Goal: Task Accomplishment & Management: Use online tool/utility

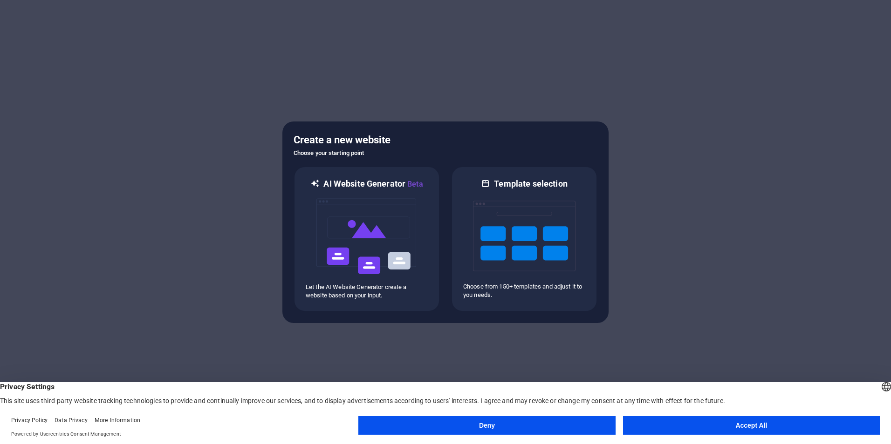
click at [498, 426] on button "Deny" at bounding box center [486, 425] width 257 height 19
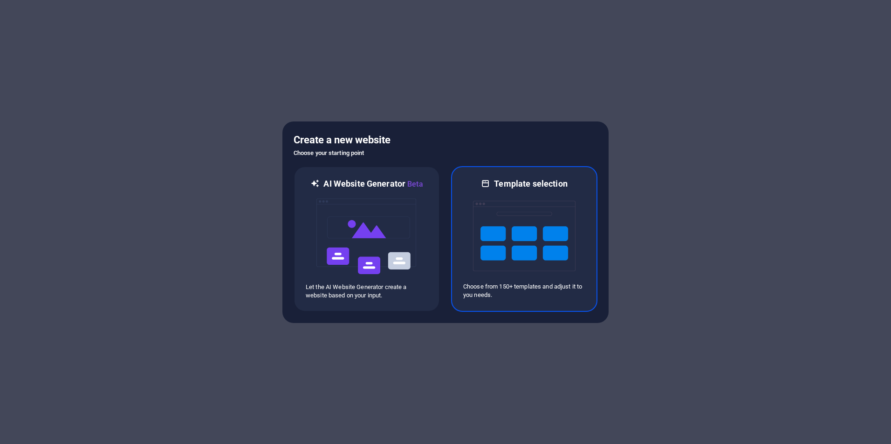
click at [538, 248] on img at bounding box center [524, 236] width 102 height 93
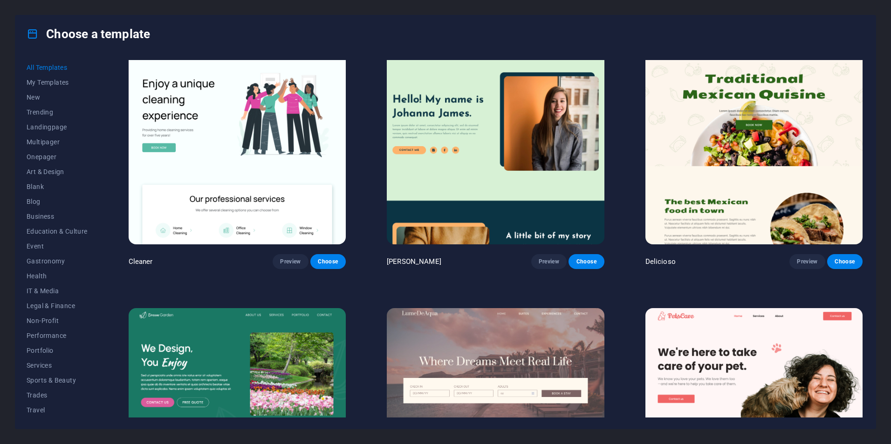
scroll to position [1910, 0]
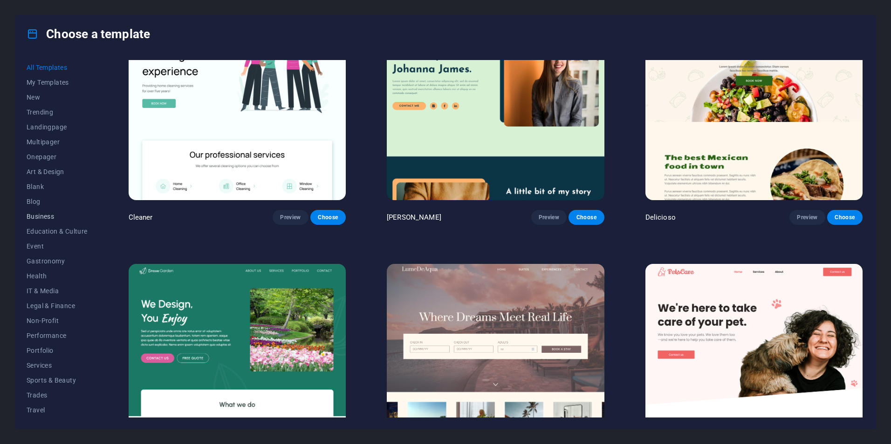
click at [35, 215] on span "Business" at bounding box center [57, 216] width 61 height 7
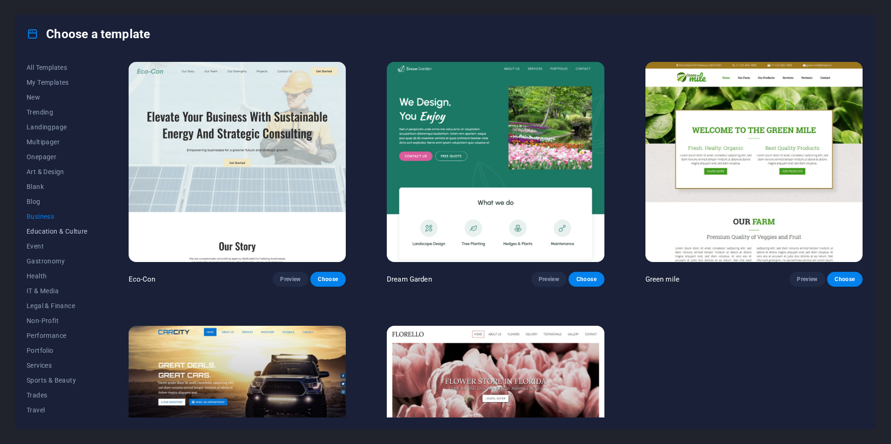
scroll to position [15, 0]
click at [47, 277] on span "IT & Media" at bounding box center [57, 276] width 61 height 7
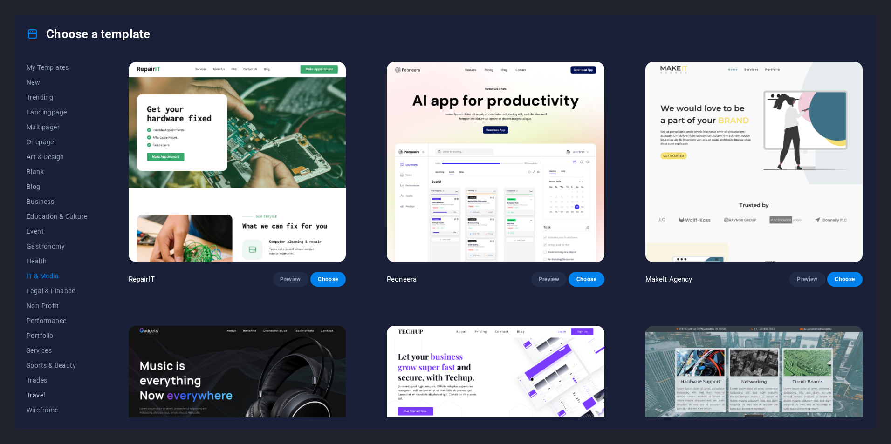
drag, startPoint x: 49, startPoint y: 352, endPoint x: 81, endPoint y: 394, distance: 52.6
click at [81, 394] on span "Travel" at bounding box center [57, 395] width 61 height 7
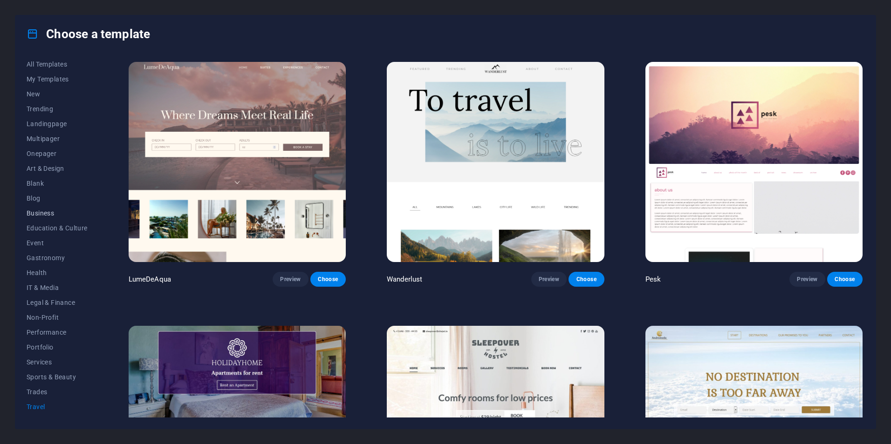
scroll to position [0, 0]
click at [37, 187] on span "Blank" at bounding box center [57, 186] width 61 height 7
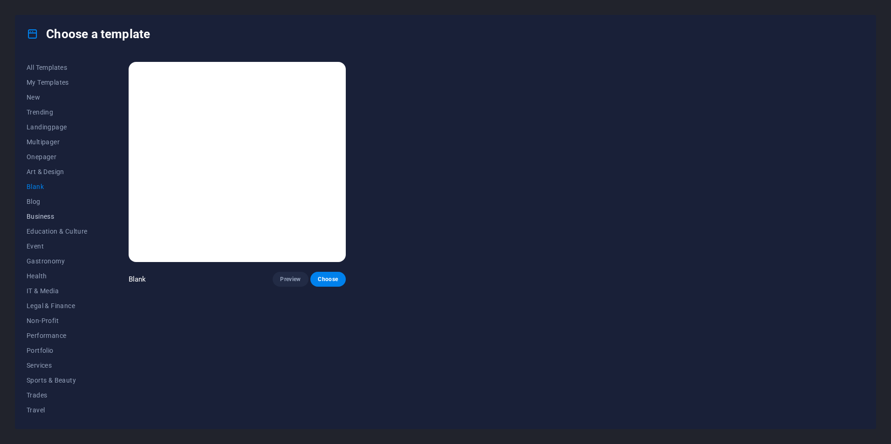
click at [35, 217] on span "Business" at bounding box center [57, 216] width 61 height 7
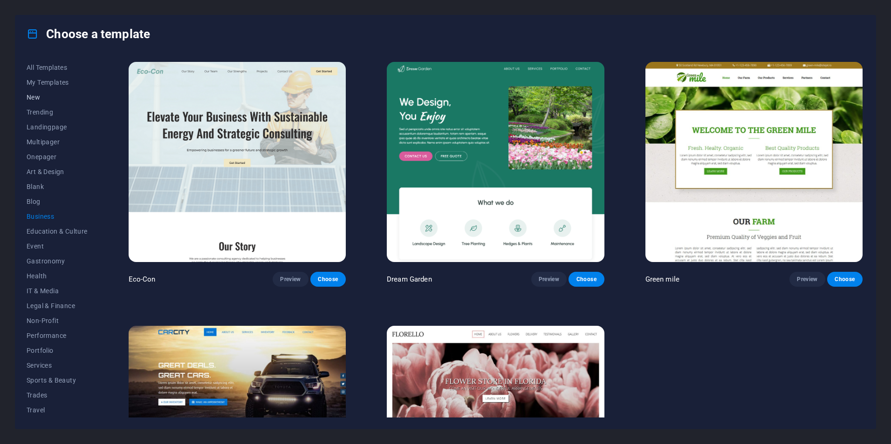
click at [35, 98] on span "New" at bounding box center [57, 97] width 61 height 7
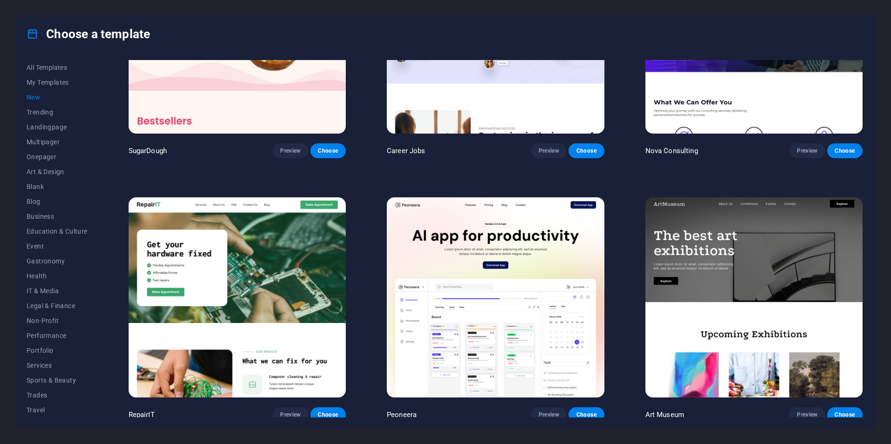
scroll to position [128, 0]
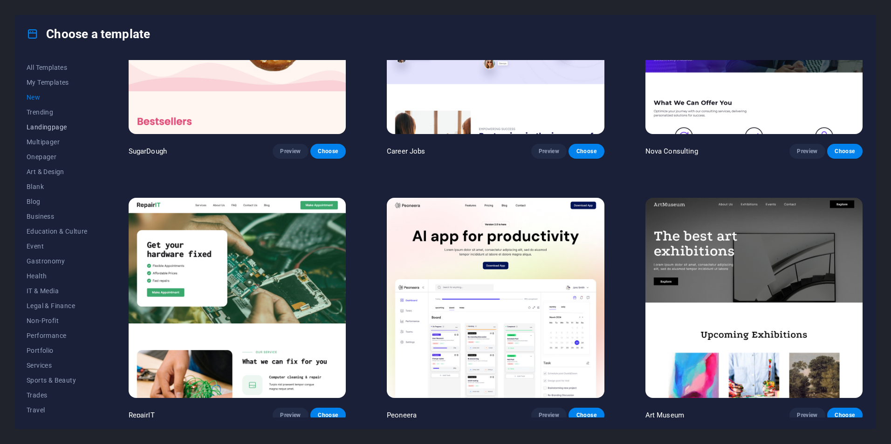
click at [43, 127] on span "Landingpage" at bounding box center [57, 126] width 61 height 7
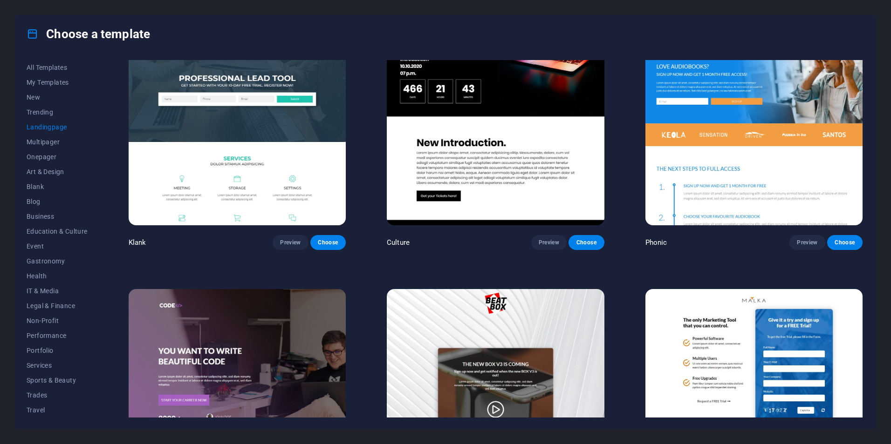
scroll to position [0, 0]
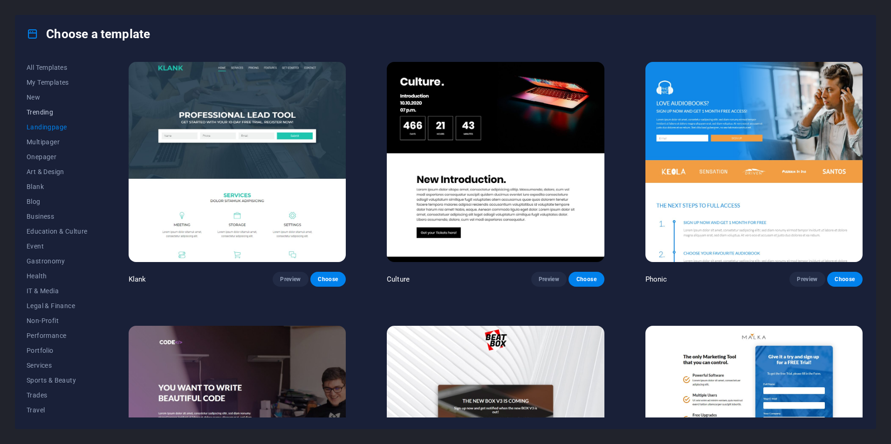
click at [40, 111] on span "Trending" at bounding box center [57, 112] width 61 height 7
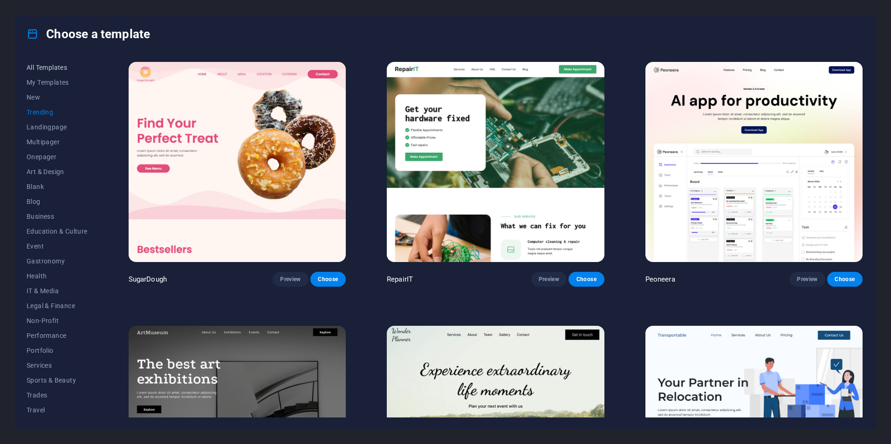
click at [43, 70] on span "All Templates" at bounding box center [57, 67] width 61 height 7
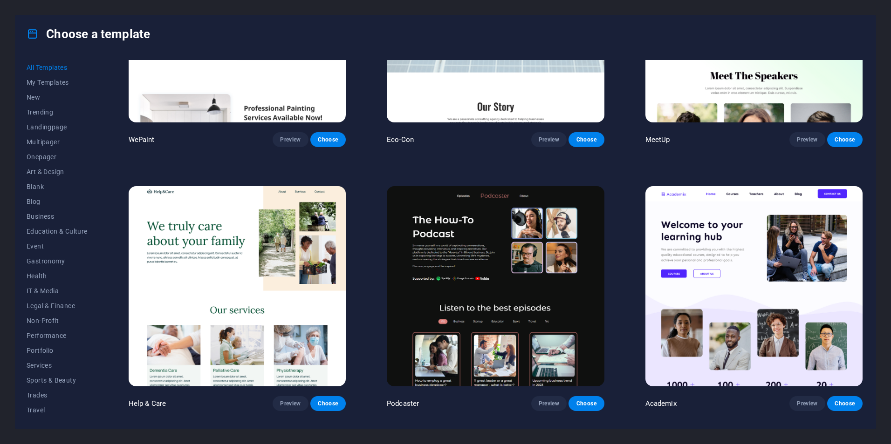
scroll to position [606, 0]
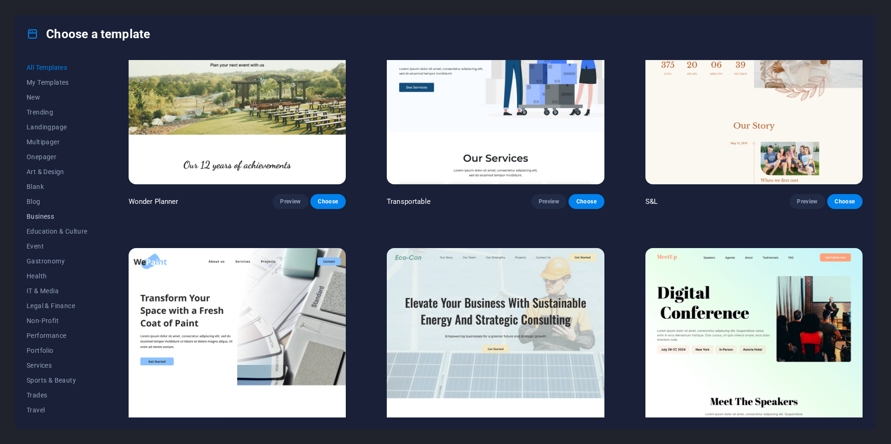
click at [47, 216] on span "Business" at bounding box center [57, 216] width 61 height 7
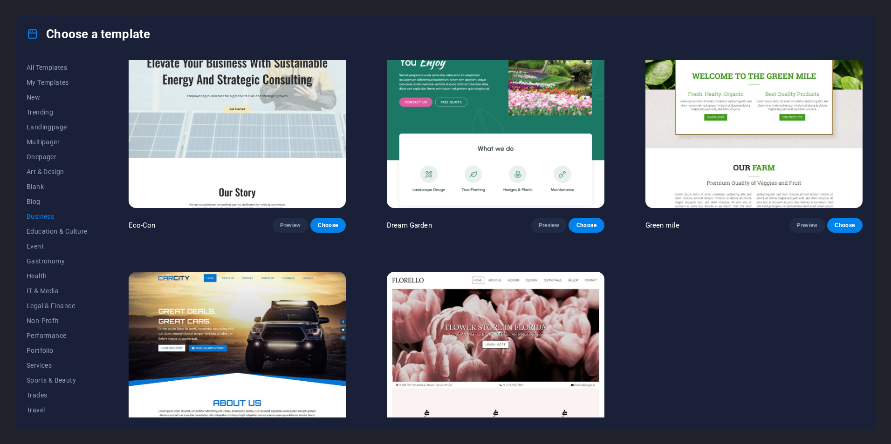
scroll to position [131, 0]
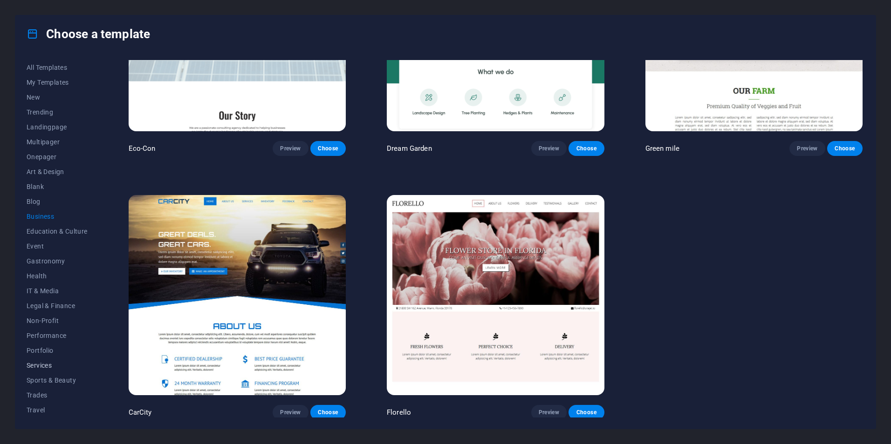
click at [37, 363] on span "Services" at bounding box center [57, 365] width 61 height 7
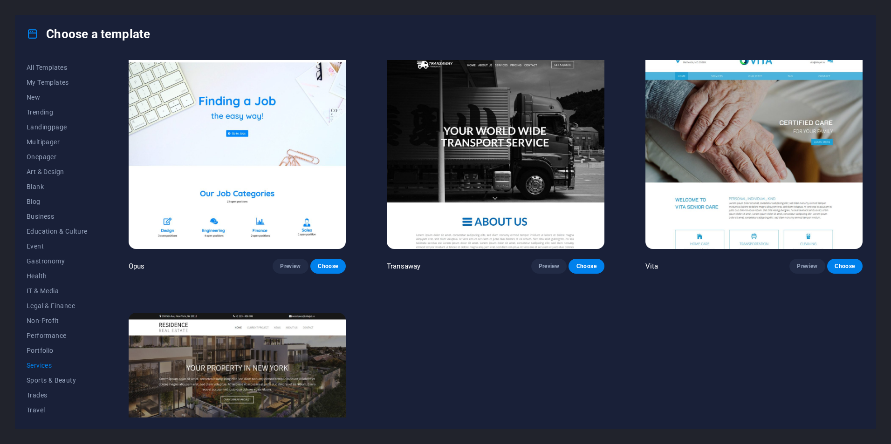
scroll to position [1709, 0]
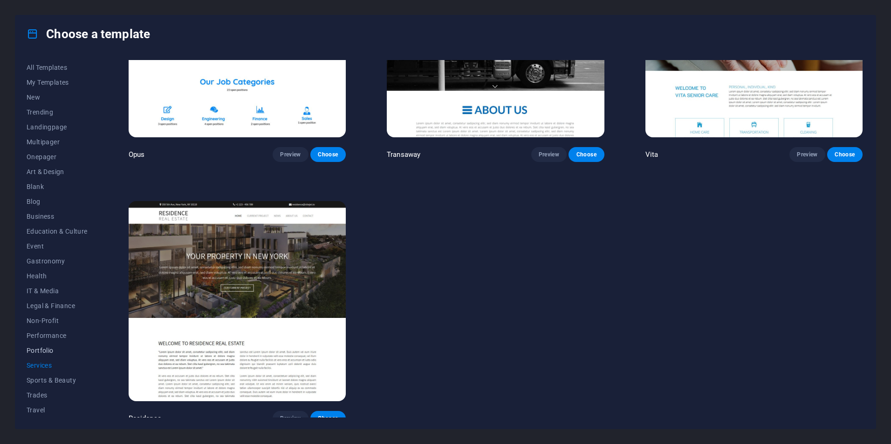
click at [34, 352] on span "Portfolio" at bounding box center [57, 350] width 61 height 7
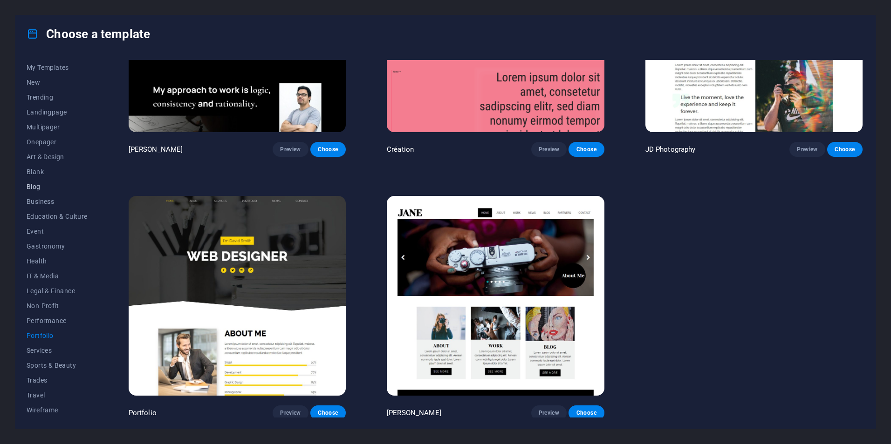
scroll to position [0, 0]
click at [51, 131] on button "Landingpage" at bounding box center [57, 127] width 61 height 15
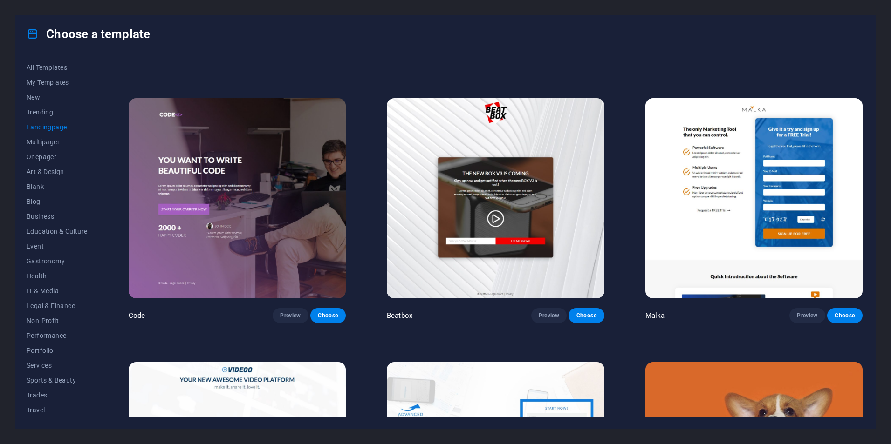
scroll to position [280, 0]
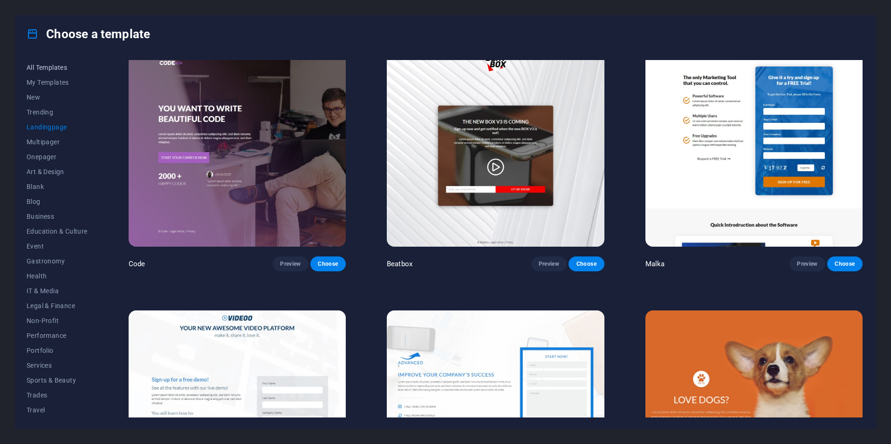
click at [49, 66] on span "All Templates" at bounding box center [57, 67] width 61 height 7
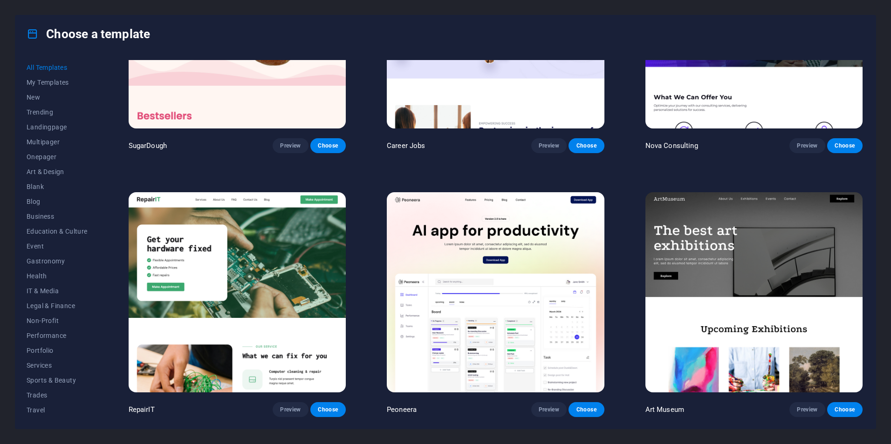
scroll to position [0, 0]
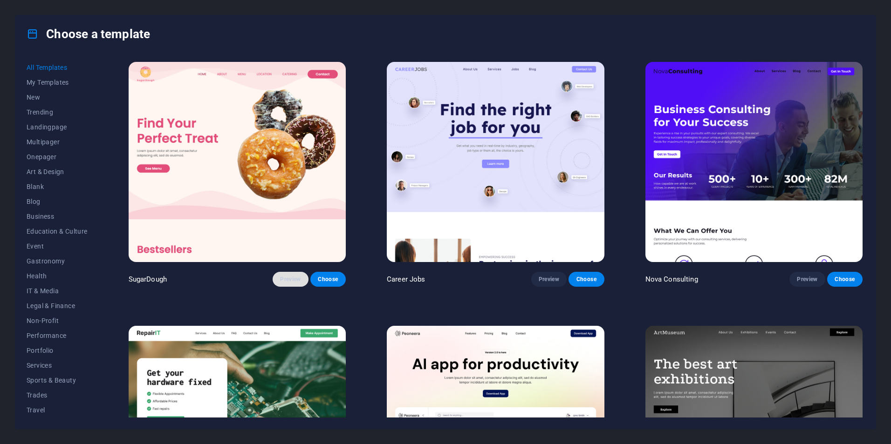
click at [288, 280] on span "Preview" at bounding box center [290, 279] width 20 height 7
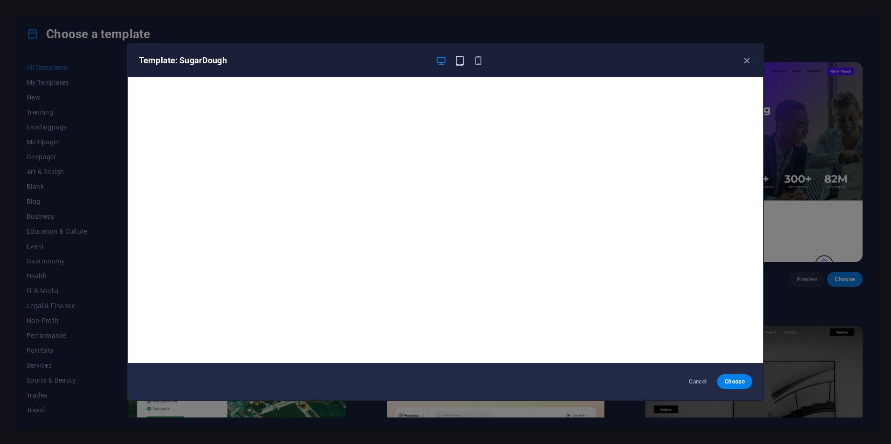
click at [461, 64] on icon "button" at bounding box center [459, 60] width 11 height 11
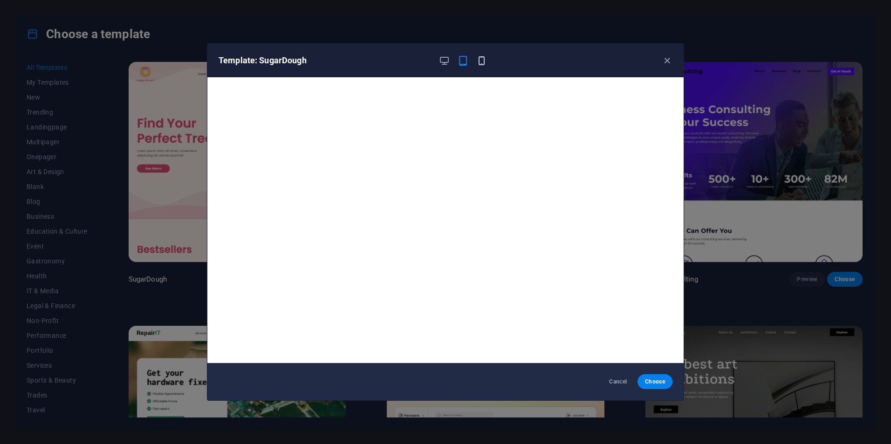
click at [478, 61] on icon "button" at bounding box center [481, 60] width 11 height 11
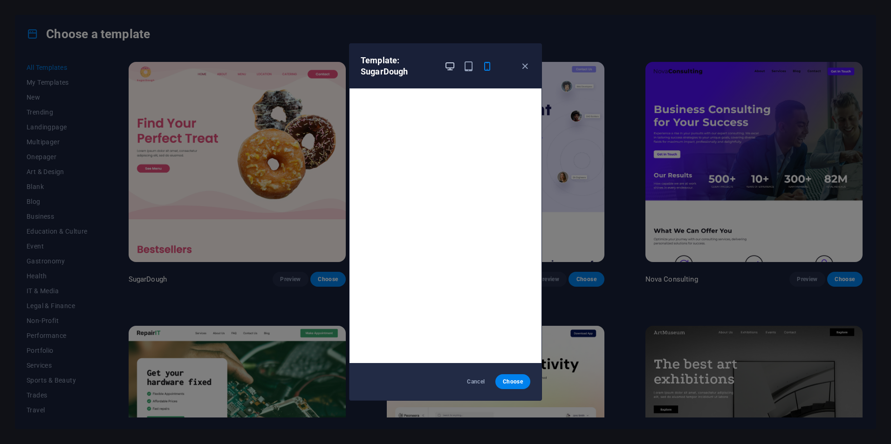
click at [453, 66] on icon "button" at bounding box center [449, 66] width 11 height 11
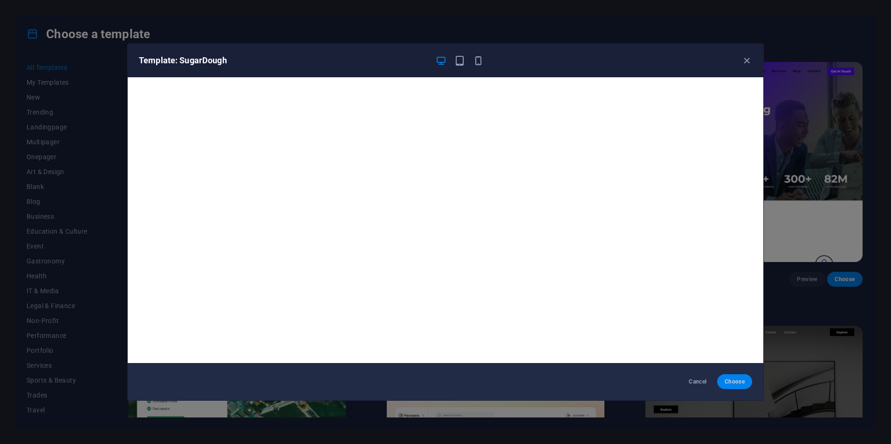
click at [739, 387] on button "Choose" at bounding box center [734, 382] width 35 height 15
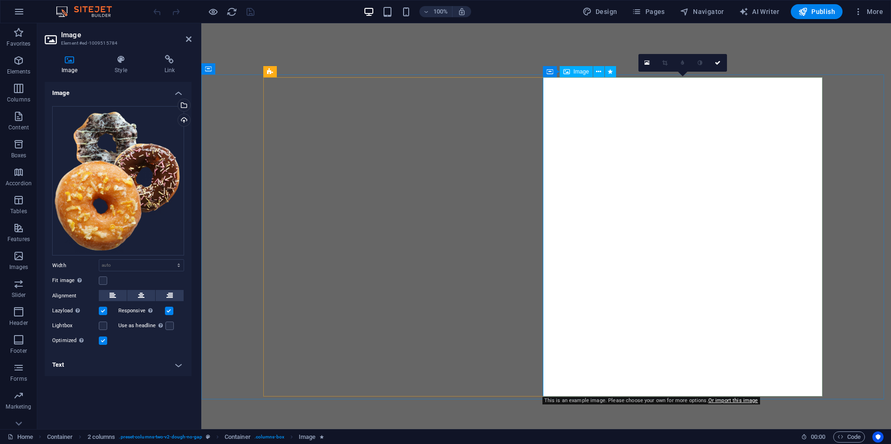
click at [575, 72] on span "Image" at bounding box center [580, 72] width 15 height 6
click at [108, 188] on div "Drag files here, click to choose files or select files from Files or our free s…" at bounding box center [118, 181] width 132 height 150
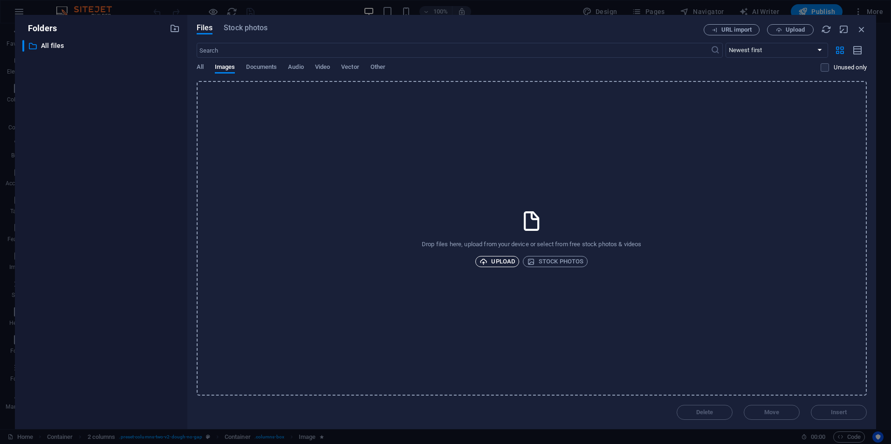
click at [496, 262] on span "Upload" at bounding box center [496, 261] width 35 height 11
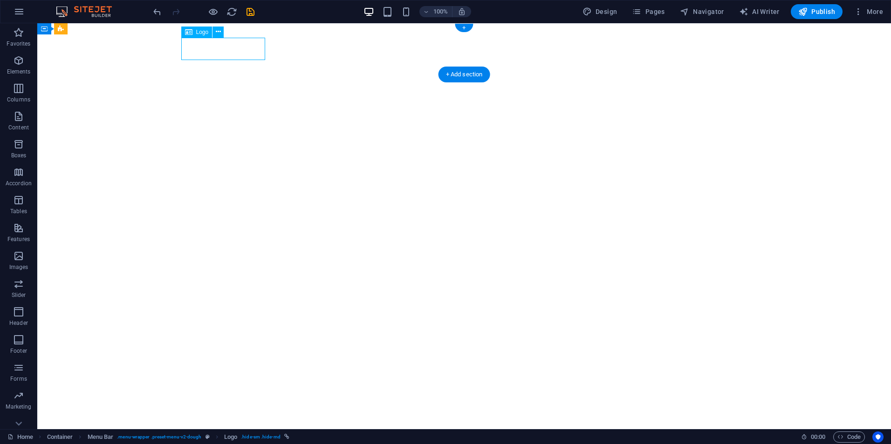
select select "px"
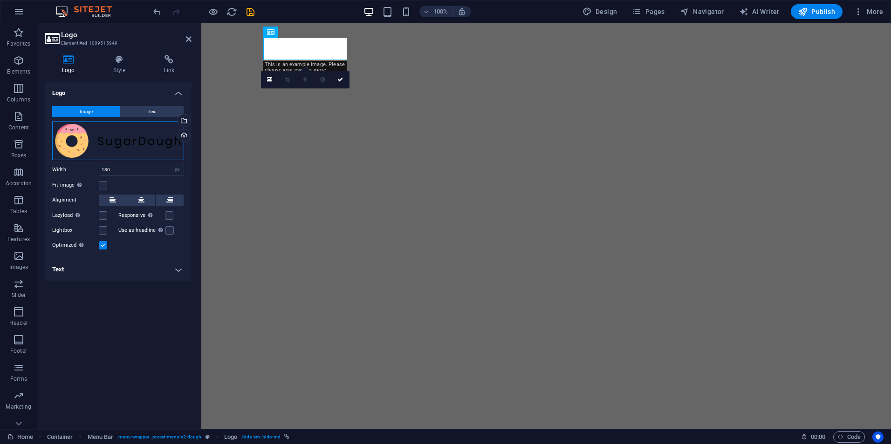
click at [119, 140] on div "Drag files here, click to choose files or select files from Files or our free s…" at bounding box center [118, 141] width 132 height 39
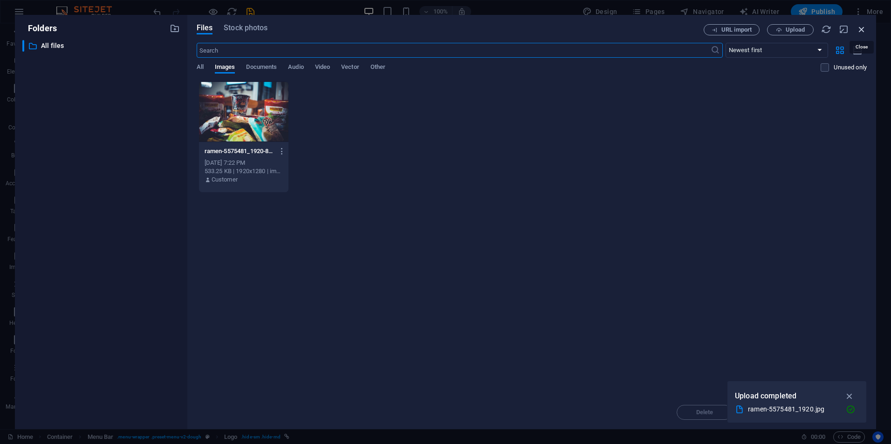
click at [863, 29] on icon "button" at bounding box center [861, 29] width 10 height 10
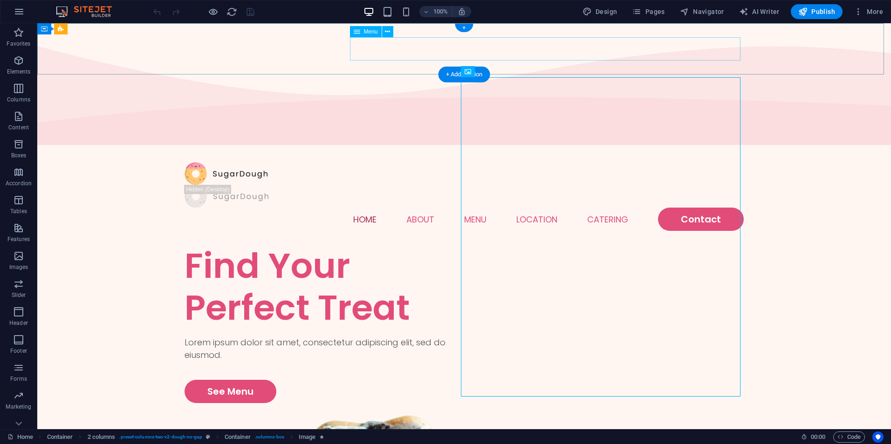
click at [711, 208] on nav "Home About Menu Location Catering Contact" at bounding box center [463, 219] width 559 height 23
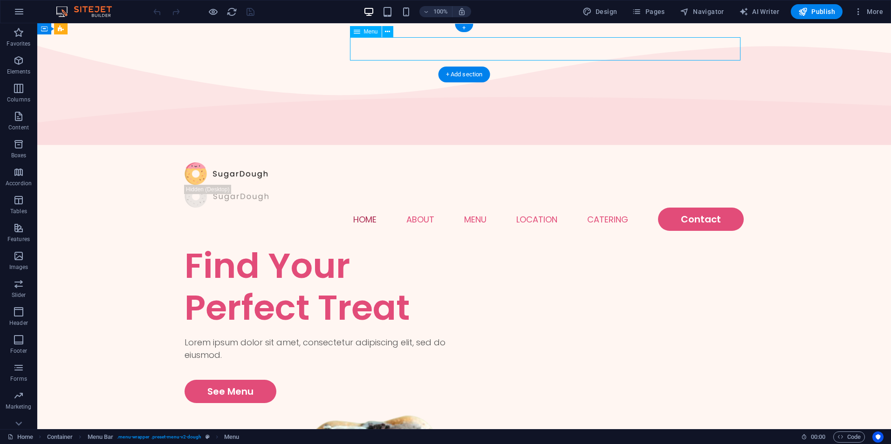
click at [706, 208] on nav "Home About Menu Location Catering Contact" at bounding box center [463, 219] width 559 height 23
select select
select select "1"
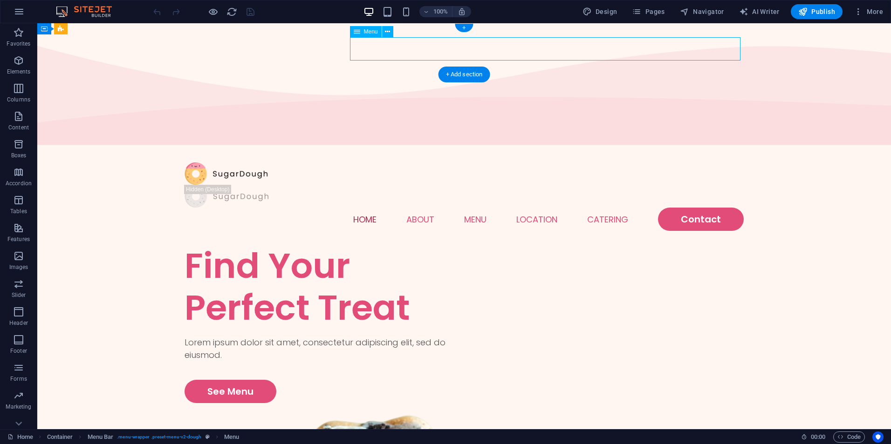
select select
select select "2"
select select
select select "default"
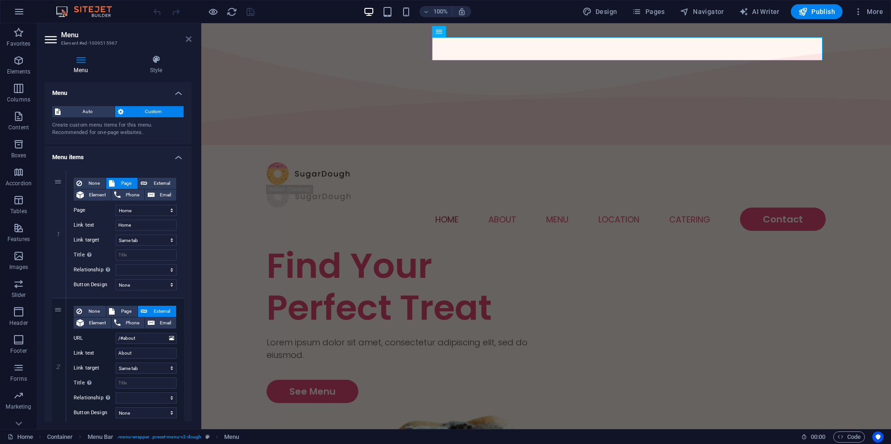
click at [188, 39] on icon at bounding box center [189, 38] width 6 height 7
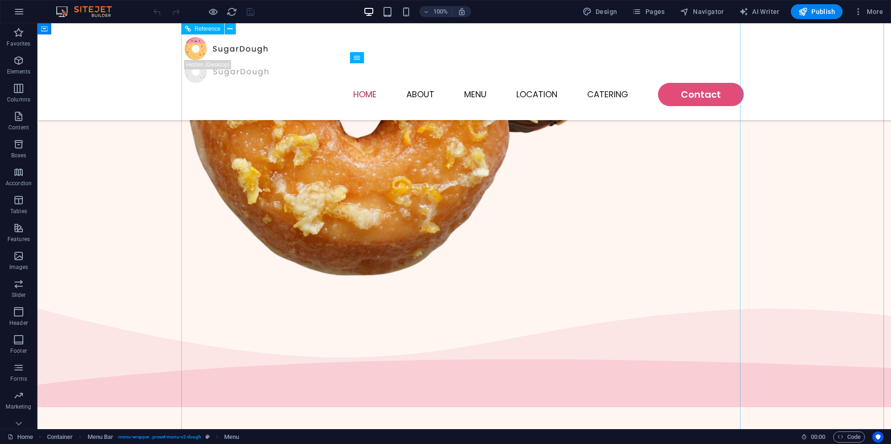
scroll to position [512, 0]
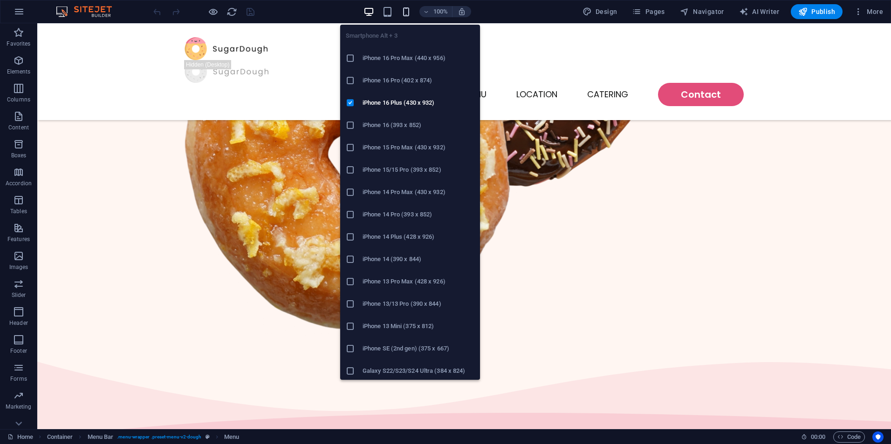
click at [406, 13] on icon "button" at bounding box center [406, 12] width 11 height 11
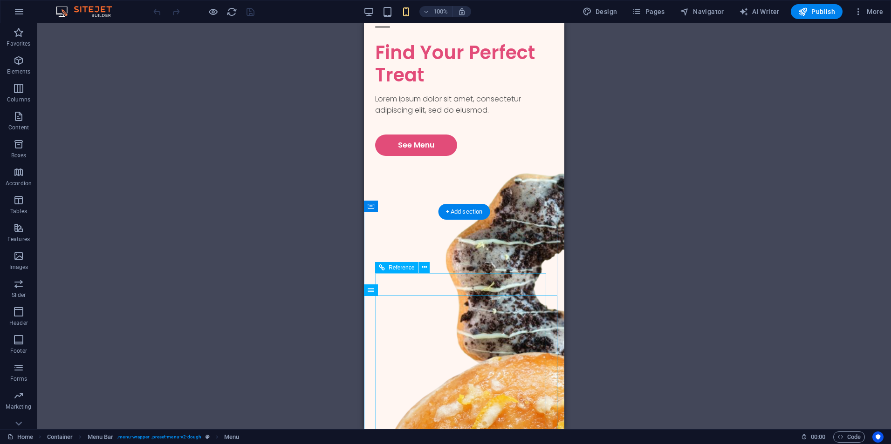
scroll to position [0, 0]
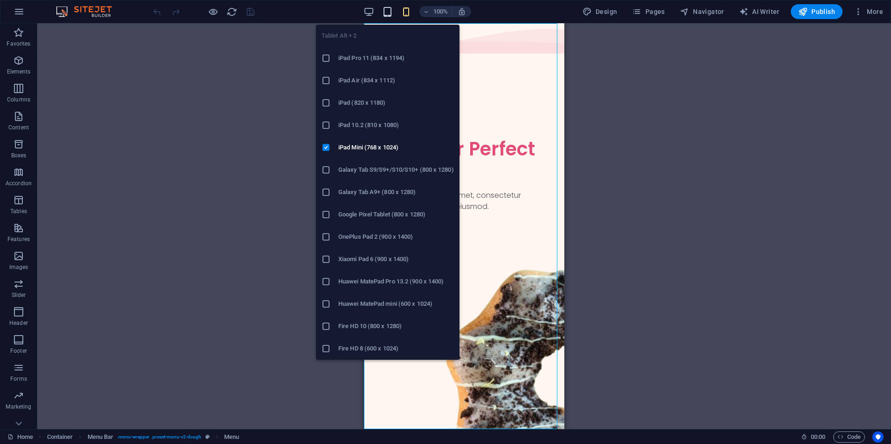
click at [386, 8] on icon "button" at bounding box center [387, 12] width 11 height 11
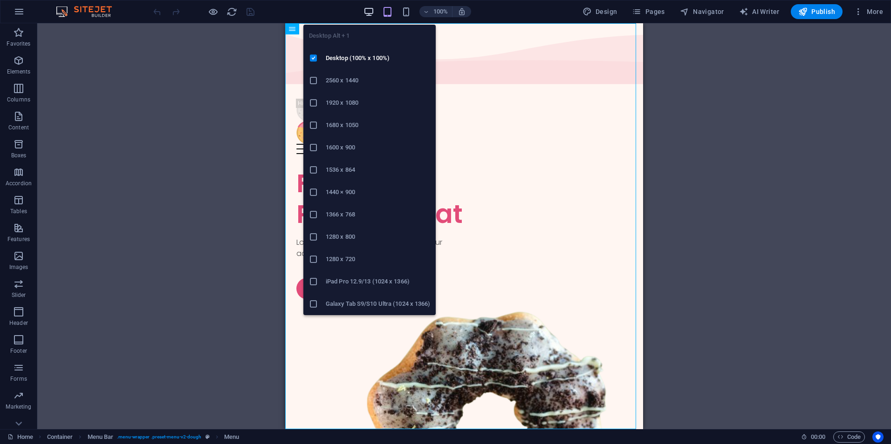
click at [365, 12] on icon "button" at bounding box center [368, 12] width 11 height 11
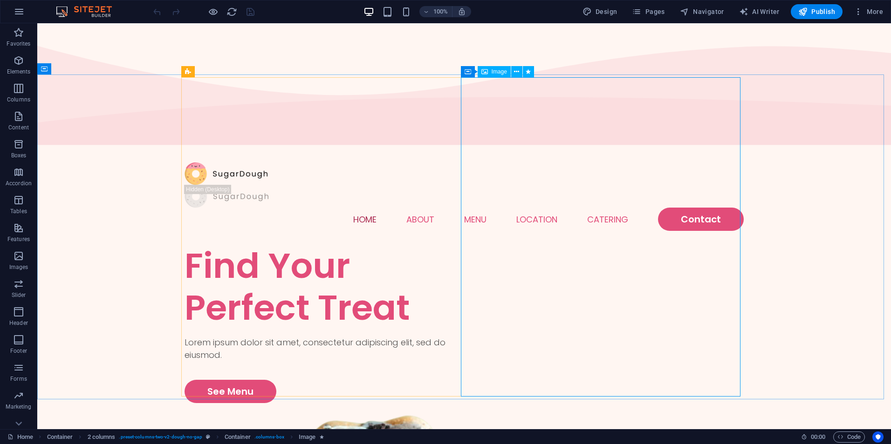
click at [499, 72] on span "Image" at bounding box center [498, 72] width 15 height 6
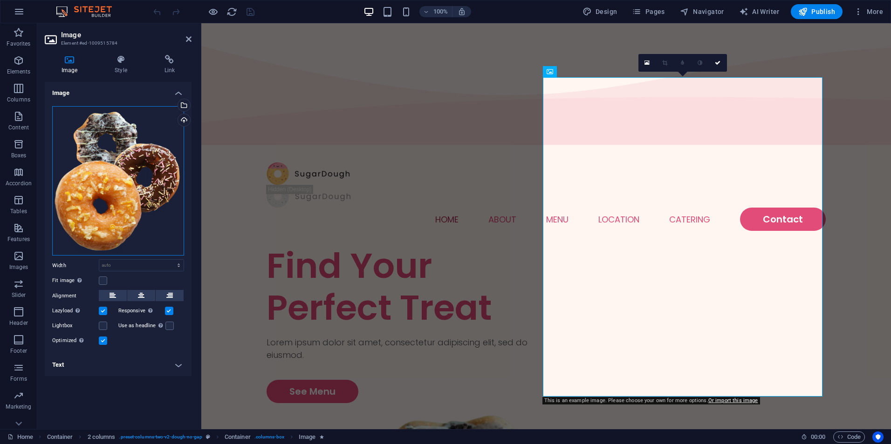
click at [94, 194] on div "Drag files here, click to choose files or select files from Files or our free s…" at bounding box center [118, 181] width 132 height 150
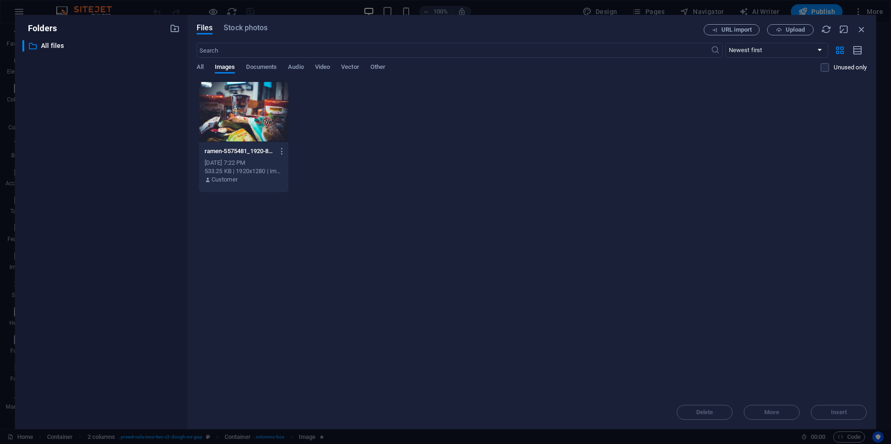
click at [240, 117] on div at bounding box center [243, 112] width 89 height 61
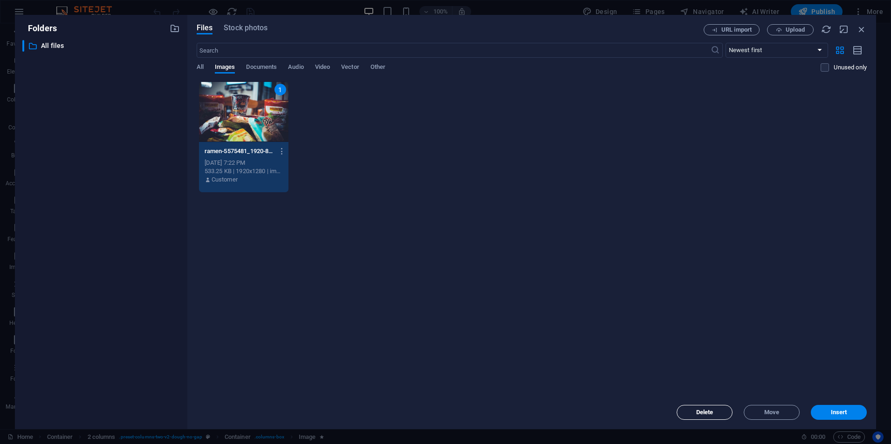
click at [705, 414] on span "Delete" at bounding box center [704, 413] width 17 height 6
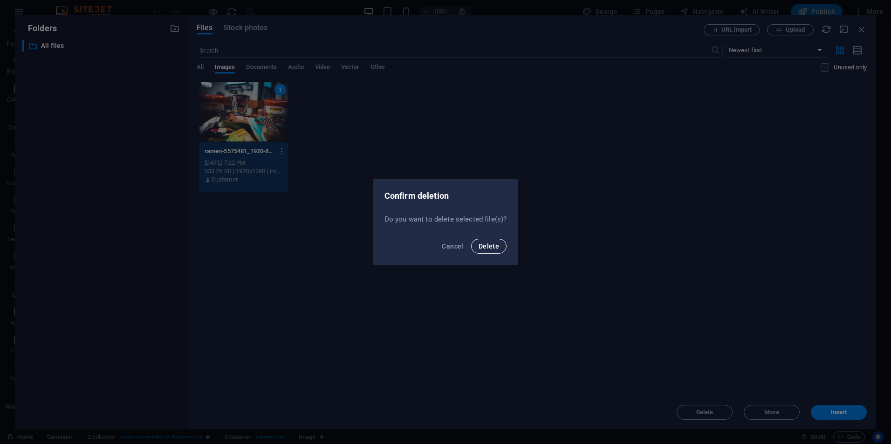
click at [491, 248] on span "Delete" at bounding box center [488, 246] width 20 height 7
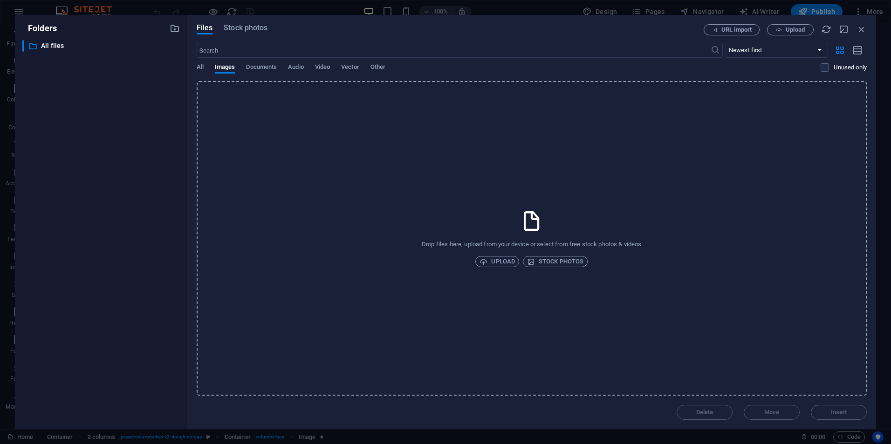
click at [455, 257] on div "Drop files here, upload from your device or select from free stock photos & vid…" at bounding box center [532, 238] width 670 height 315
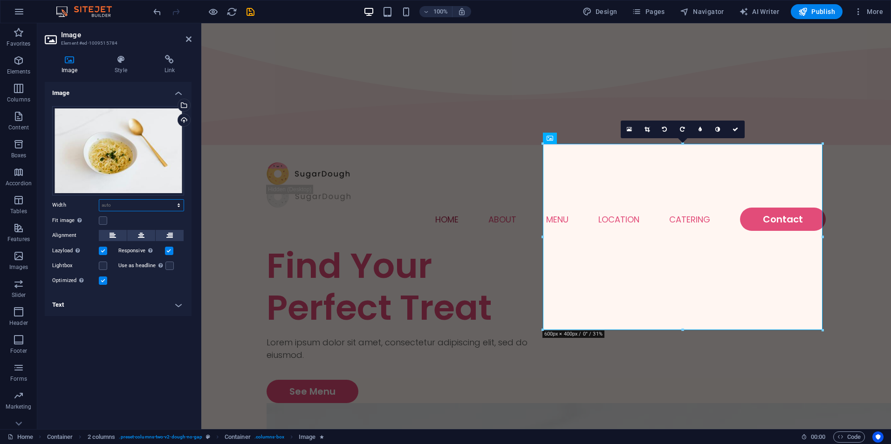
click at [166, 205] on select "Default auto px rem % em vh vw" at bounding box center [141, 205] width 84 height 11
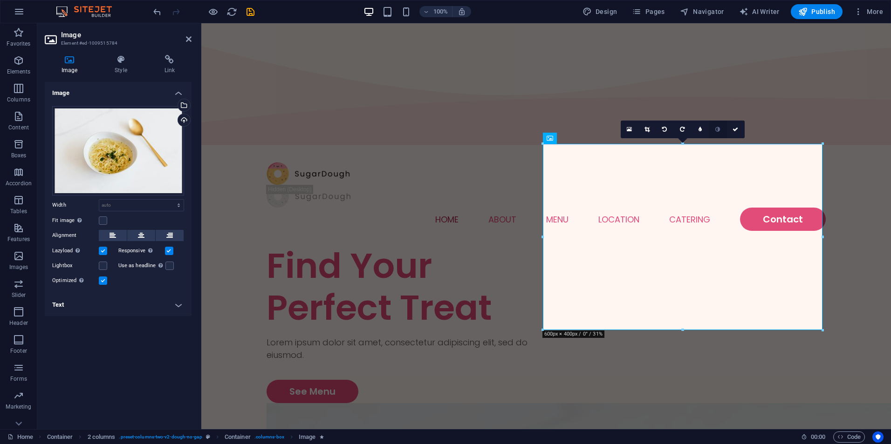
click at [717, 130] on icon at bounding box center [717, 130] width 5 height 6
click at [701, 130] on icon at bounding box center [699, 130] width 3 height 6
click at [693, 131] on icon at bounding box center [692, 130] width 3 height 6
click at [715, 131] on link at bounding box center [718, 130] width 18 height 18
click at [101, 222] on label at bounding box center [103, 221] width 8 height 8
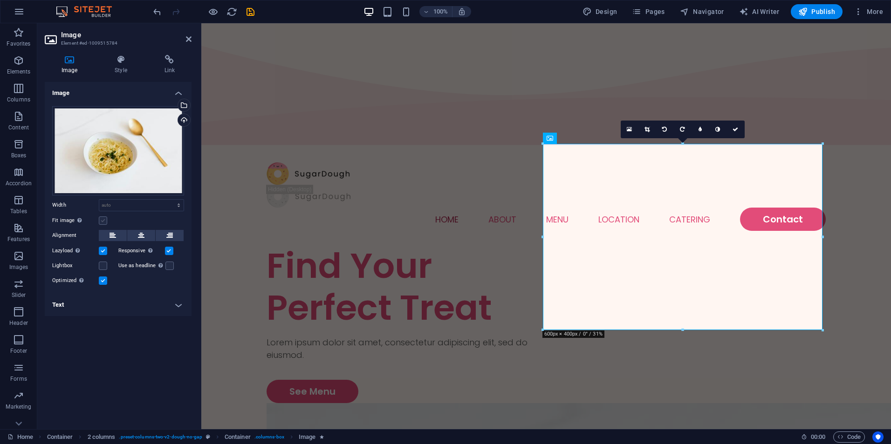
click at [0, 0] on input "Fit image Automatically fit image to a fixed width and height" at bounding box center [0, 0] width 0 height 0
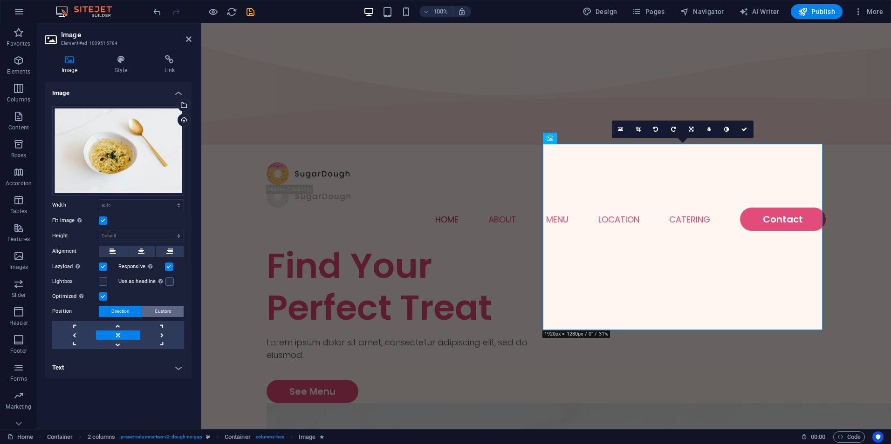
click at [168, 312] on span "Custom" at bounding box center [163, 311] width 17 height 11
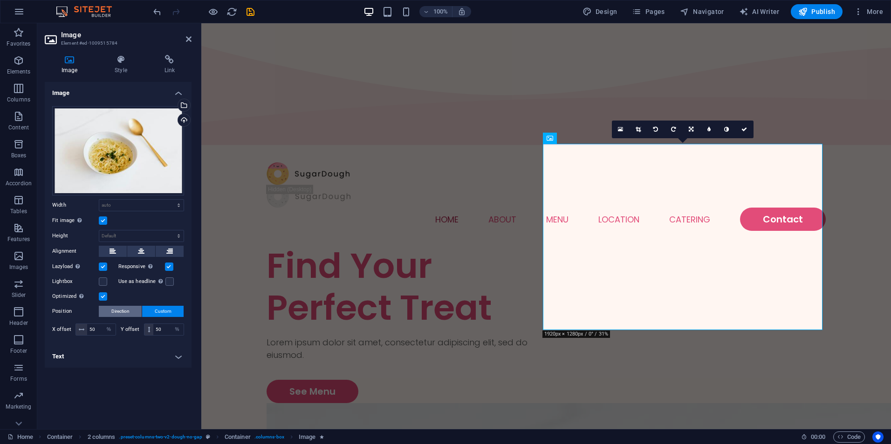
click at [125, 312] on span "Direction" at bounding box center [120, 311] width 18 height 11
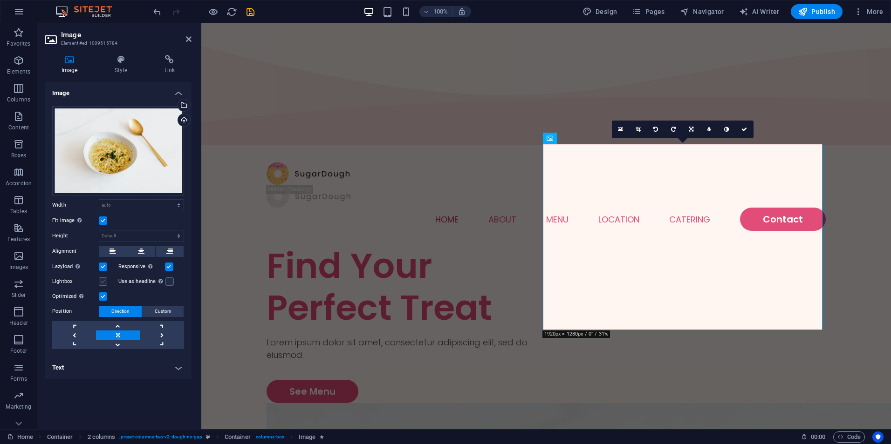
click at [105, 282] on label at bounding box center [103, 282] width 8 height 8
click at [0, 0] on input "Lightbox" at bounding box center [0, 0] width 0 height 0
click at [105, 282] on label at bounding box center [103, 282] width 8 height 8
click at [0, 0] on input "Lightbox" at bounding box center [0, 0] width 0 height 0
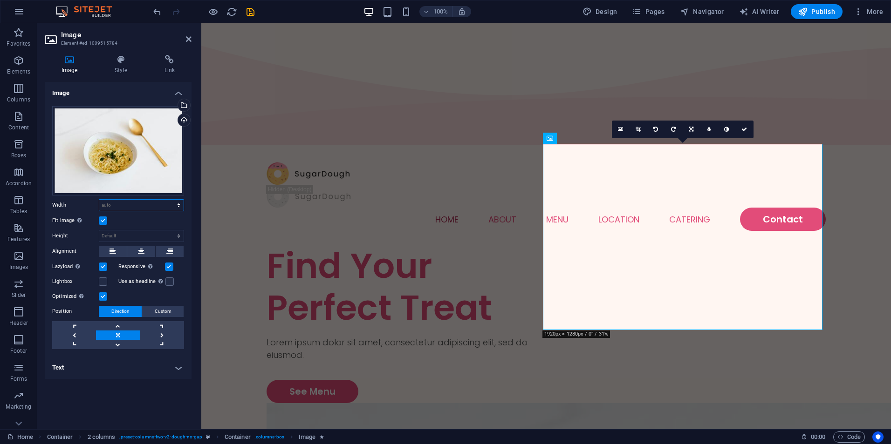
click at [130, 205] on select "Default auto px rem % em vh vw" at bounding box center [141, 205] width 84 height 11
select select "%"
click at [171, 200] on select "Default auto px rem % em vh vw" at bounding box center [141, 205] width 84 height 11
type input "100"
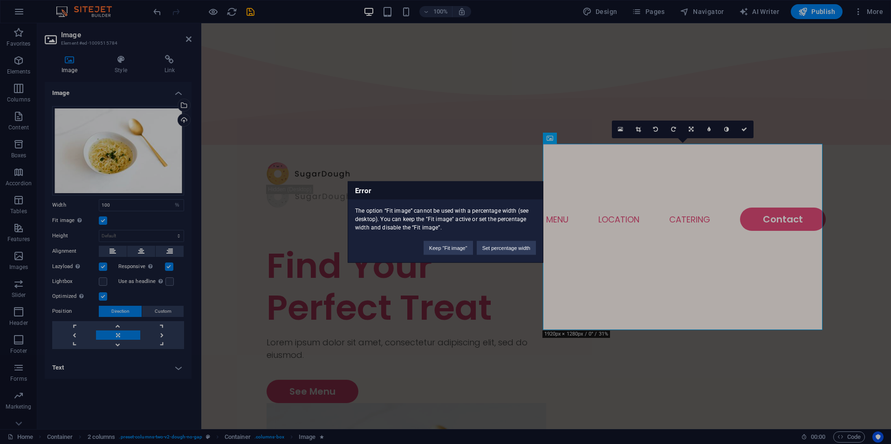
click at [465, 329] on div "Error The option “Fit image” cannot be used with a percentage width (see deskto…" at bounding box center [445, 222] width 891 height 444
click at [489, 123] on div "Error The option “Fit image” cannot be used with a percentage width (see deskto…" at bounding box center [445, 222] width 891 height 444
click at [819, 103] on div "Error The option “Fit image” cannot be used with a percentage width (see deskto…" at bounding box center [445, 222] width 891 height 444
click at [132, 235] on div "Error The option “Fit image” cannot be used with a percentage width (see deskto…" at bounding box center [445, 222] width 891 height 444
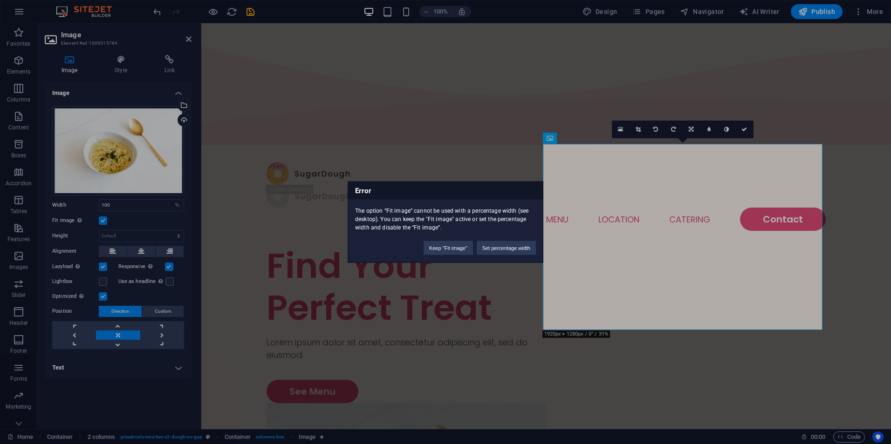
click at [136, 208] on div "Error The option “Fit image” cannot be used with a percentage width (see deskto…" at bounding box center [445, 222] width 891 height 444
click at [176, 149] on div "Error The option “Fit image” cannot be used with a percentage width (see deskto…" at bounding box center [445, 222] width 891 height 444
click at [416, 112] on div "Error The option “Fit image” cannot be used with a percentage width (see deskto…" at bounding box center [445, 222] width 891 height 444
click at [498, 249] on button "Set percentage width" at bounding box center [506, 248] width 59 height 14
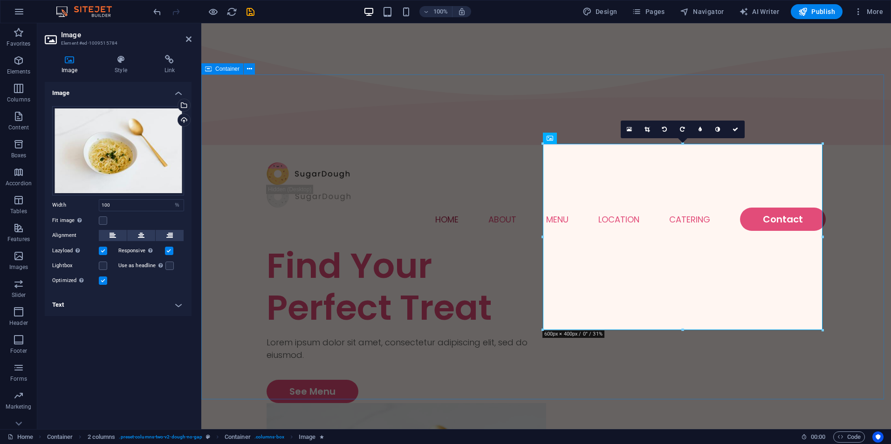
drag, startPoint x: 701, startPoint y: 358, endPoint x: 701, endPoint y: 349, distance: 8.9
click at [701, 358] on div "Find Your Perfect Treat Lorem ipsum dolor sit amet, consectetur adipiscing elit…" at bounding box center [545, 417] width 689 height 345
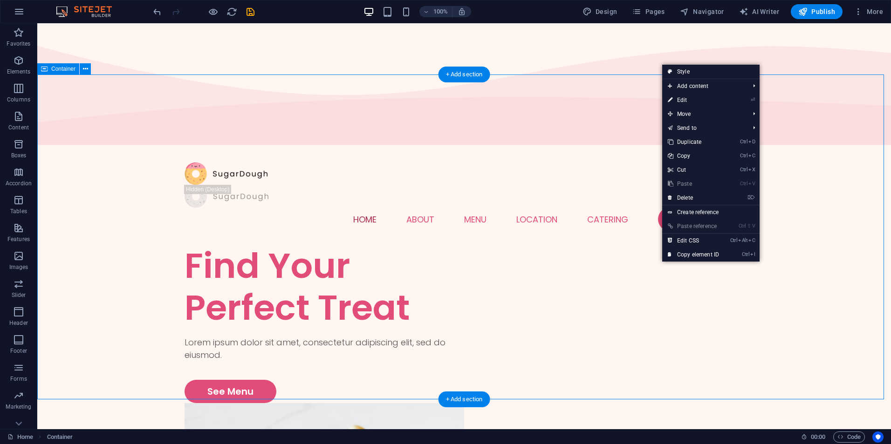
click at [806, 282] on div "Find Your Perfect Treat Lorem ipsum dolor sit amet, consectetur adipiscing elit…" at bounding box center [463, 417] width 853 height 345
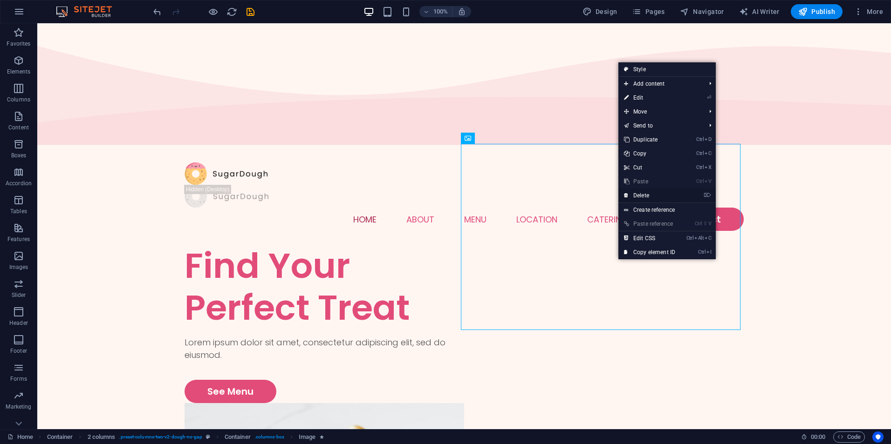
click at [644, 197] on link "⌦ Delete" at bounding box center [649, 196] width 62 height 14
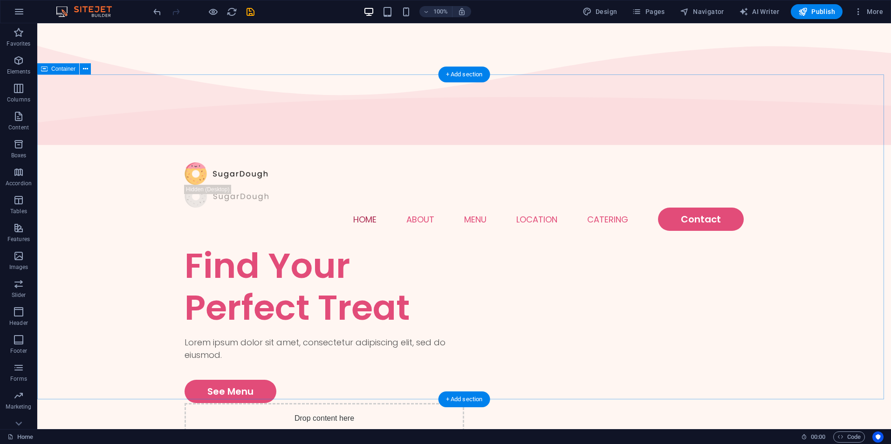
click at [785, 245] on div "Find Your Perfect Treat Lorem ipsum dolor sit amet, consectetur adipiscing elit…" at bounding box center [463, 407] width 853 height 325
click at [302, 245] on div "Find Your Perfect Treat" at bounding box center [324, 287] width 280 height 84
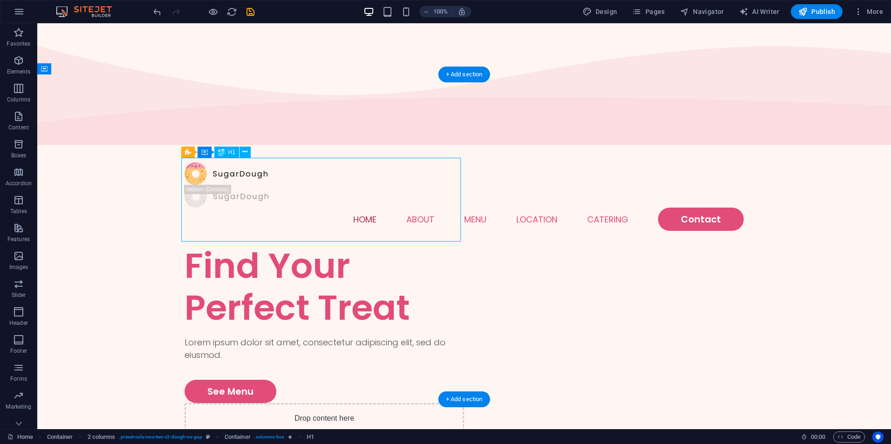
click at [302, 245] on div "Find Your Perfect Treat" at bounding box center [324, 287] width 280 height 84
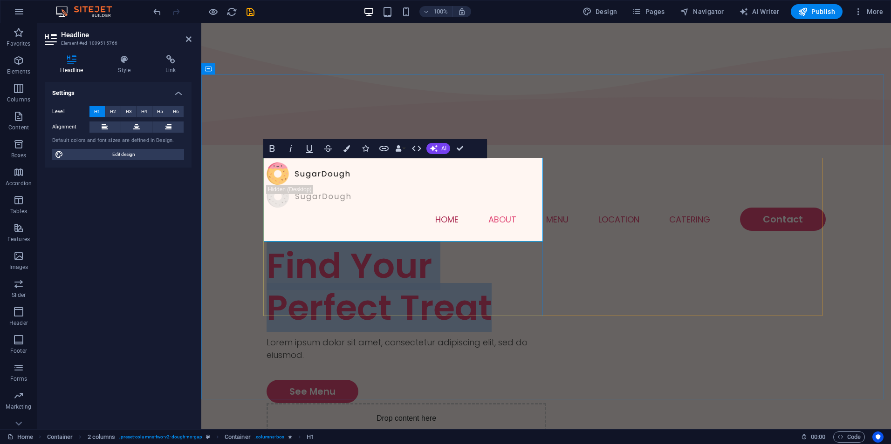
click at [316, 245] on h1 "Find Your Perfect Treat" at bounding box center [406, 287] width 280 height 84
drag, startPoint x: 495, startPoint y: 218, endPoint x: 270, endPoint y: 184, distance: 227.2
click at [270, 245] on h1 "Find Your Perfect Treat" at bounding box center [406, 287] width 280 height 84
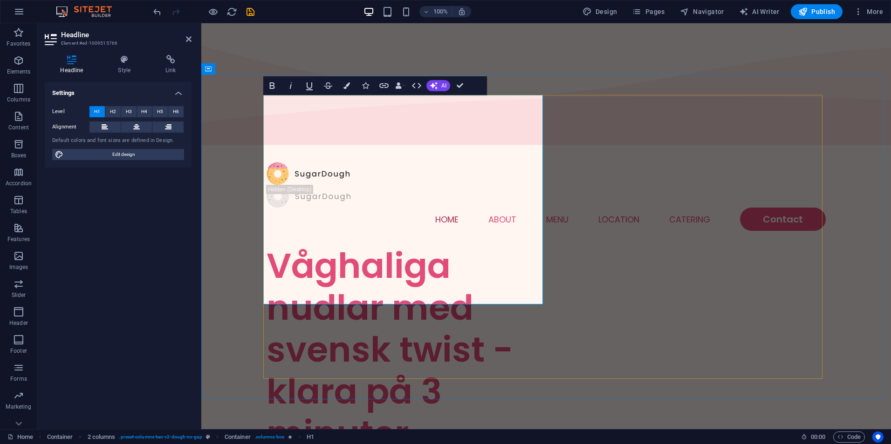
click at [684, 328] on div "Våghaliga nudlar med svensk twist - klara på 3 minuter Lorem ipsum dolor sit am…" at bounding box center [545, 420] width 559 height 350
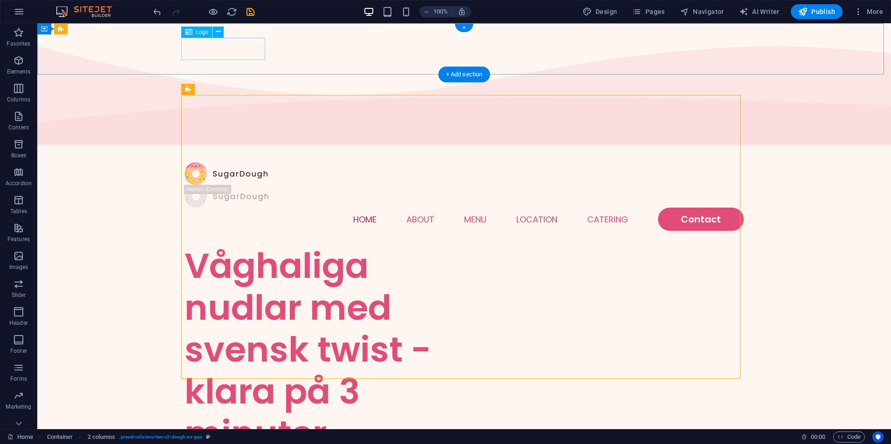
click at [233, 163] on div at bounding box center [463, 174] width 559 height 23
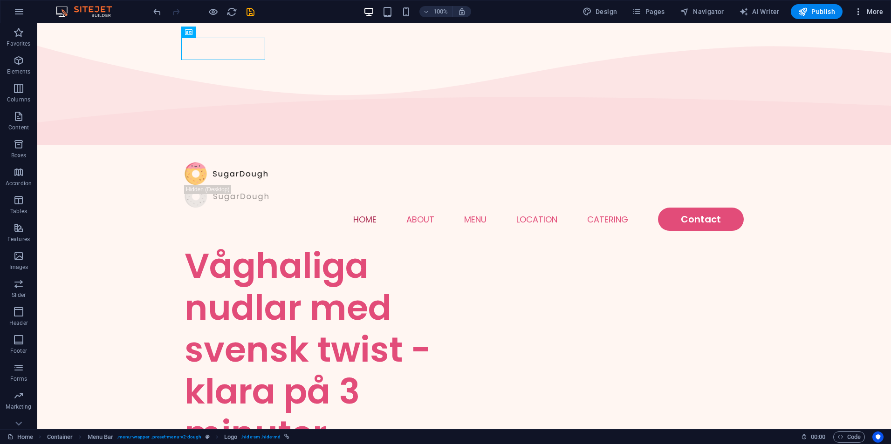
click at [868, 10] on span "More" at bounding box center [867, 11] width 29 height 9
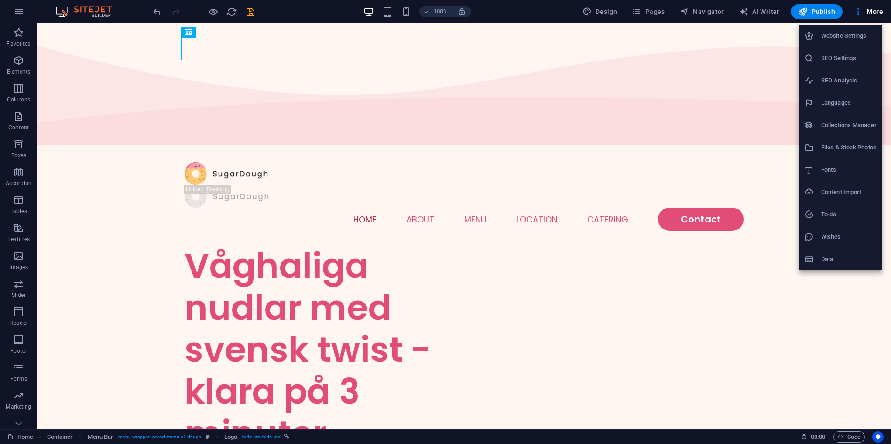
click at [834, 102] on h6 "Languages" at bounding box center [848, 102] width 55 height 11
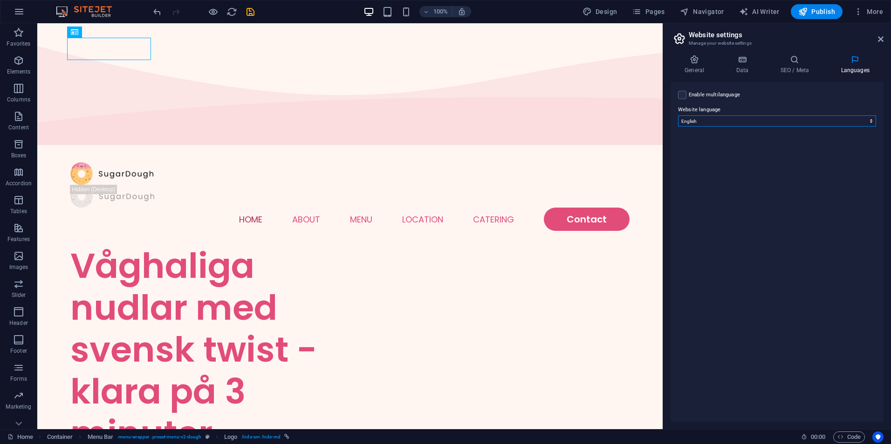
click at [695, 119] on select "Abkhazian Afar Afrikaans Akan Albanian Amharic Arabic Aragonese Armenian Assame…" at bounding box center [777, 121] width 198 height 11
select select "152"
click at [678, 116] on select "Abkhazian Afar Afrikaans Akan Albanian Amharic Arabic Aragonese Armenian Assame…" at bounding box center [777, 121] width 198 height 11
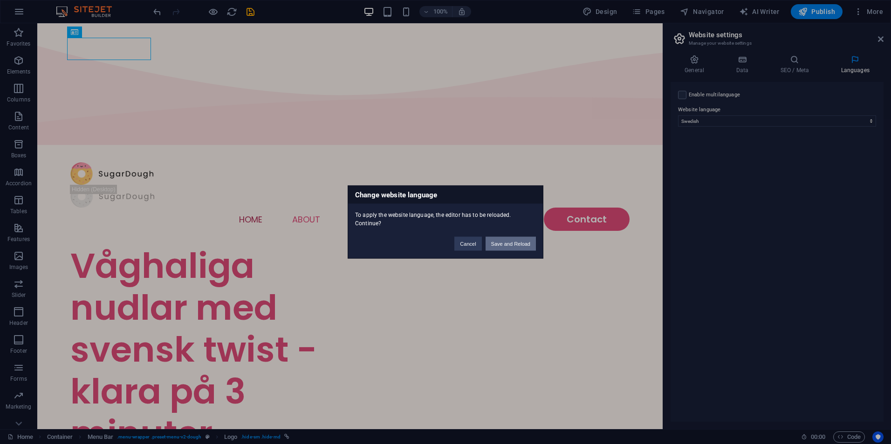
click at [508, 245] on button "Save and Reload" at bounding box center [510, 244] width 50 height 14
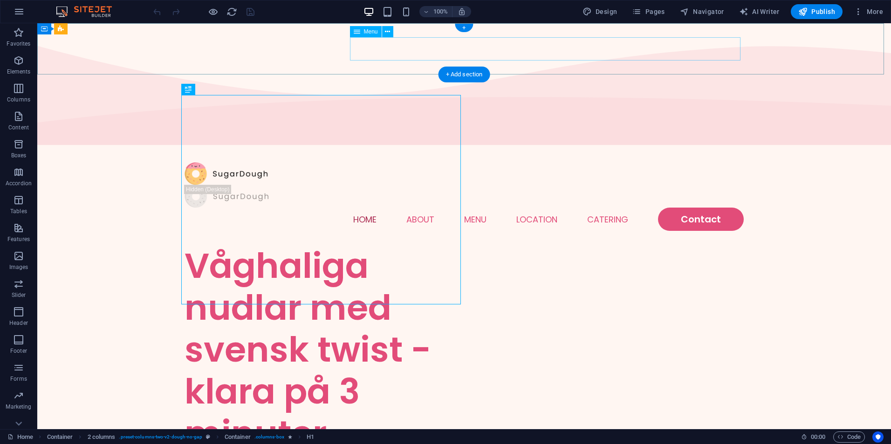
click at [475, 208] on nav "Home About Menu Location Catering Contact" at bounding box center [463, 219] width 559 height 23
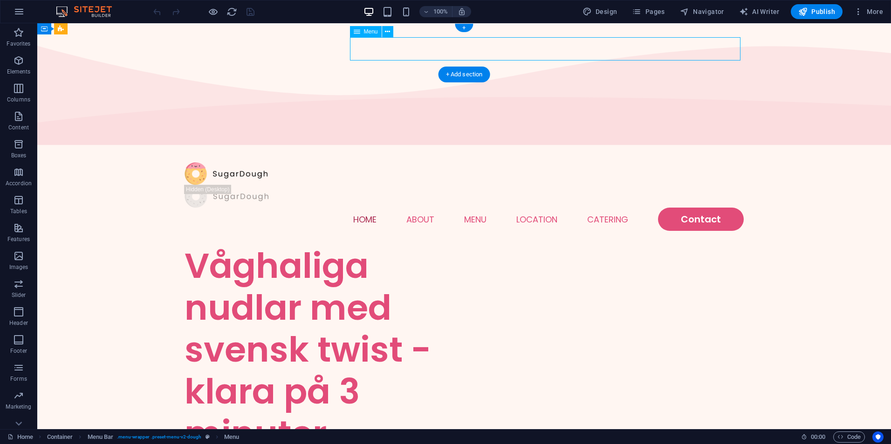
click at [412, 208] on nav "Home About Menu Location Catering Contact" at bounding box center [463, 219] width 559 height 23
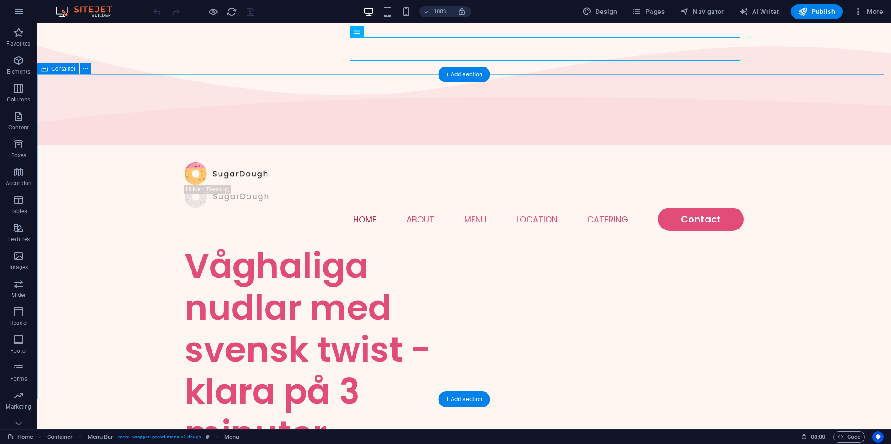
click at [825, 245] on div "Våghaliga nudlar med svensk twist - klara på 3 minuter Lorem ipsum dolor sit am…" at bounding box center [463, 420] width 853 height 350
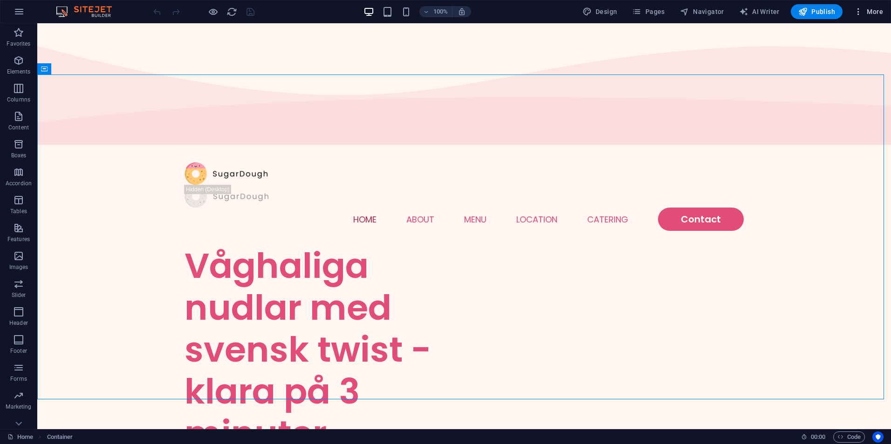
click at [860, 11] on icon "button" at bounding box center [857, 11] width 9 height 9
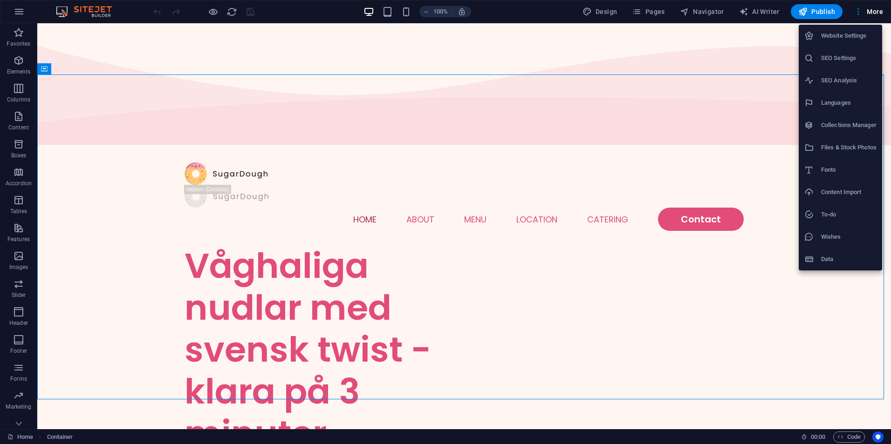
click at [841, 95] on li "Languages" at bounding box center [839, 103] width 83 height 22
select select "152"
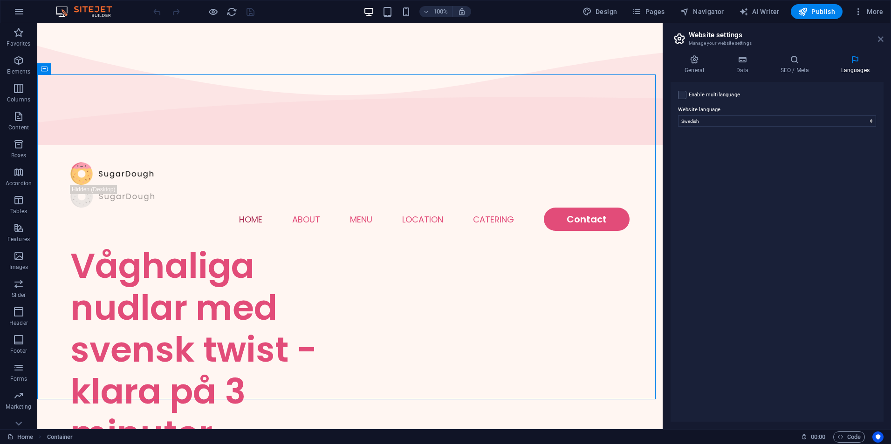
click at [878, 39] on icon at bounding box center [881, 38] width 6 height 7
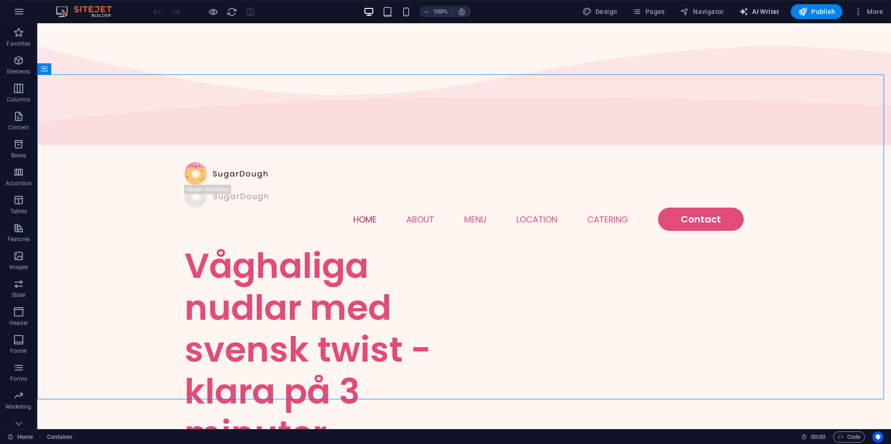
click at [767, 13] on span "AI Writer" at bounding box center [759, 11] width 41 height 9
select select "English"
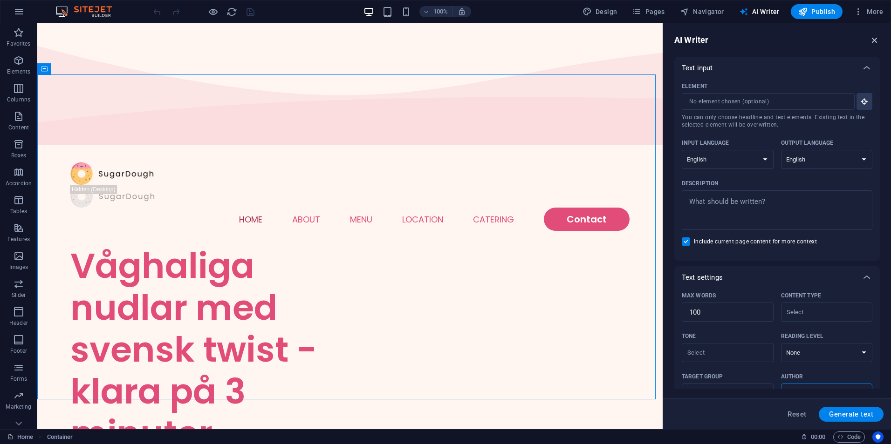
click at [875, 41] on icon "button" at bounding box center [874, 40] width 10 height 10
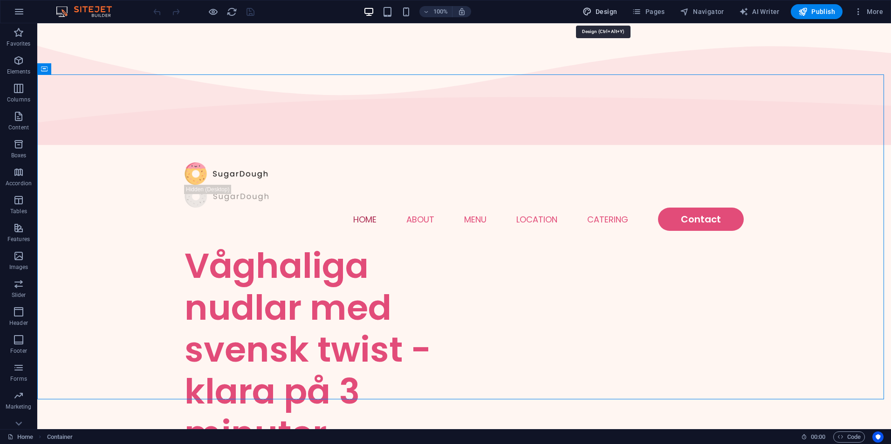
click at [612, 14] on span "Design" at bounding box center [599, 11] width 35 height 9
select select "px"
select select "300"
select select "px"
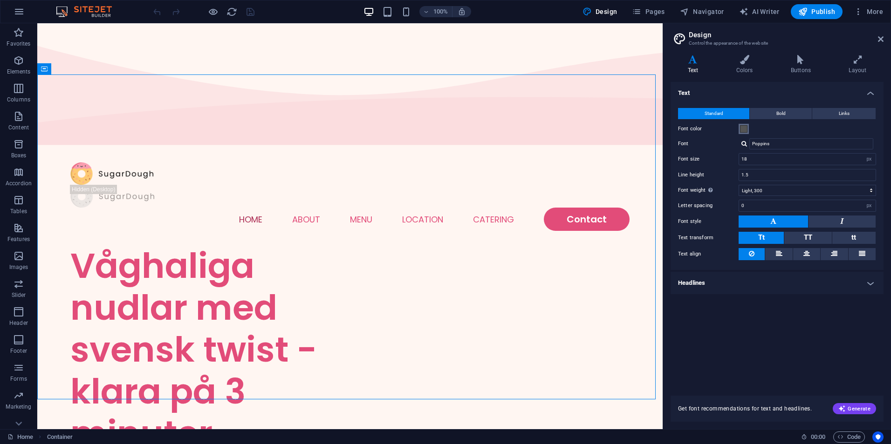
click at [743, 130] on span at bounding box center [743, 128] width 7 height 7
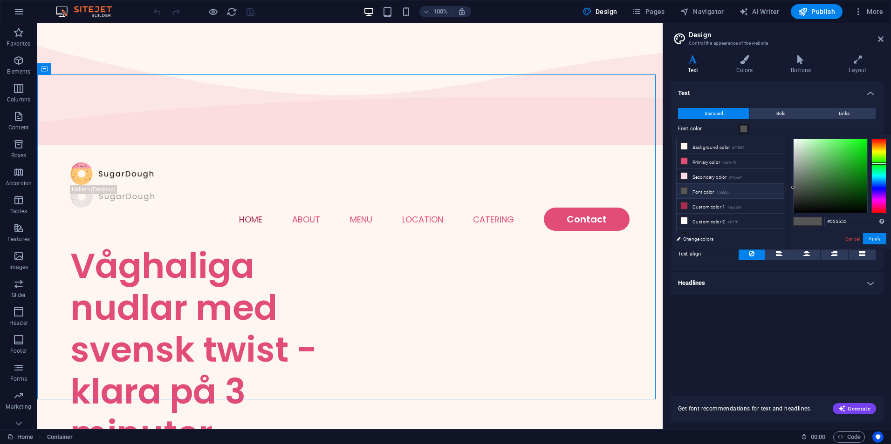
click at [879, 164] on div at bounding box center [878, 176] width 15 height 75
click at [878, 160] on div at bounding box center [878, 160] width 15 height 2
type input "#37941a"
click at [853, 170] on div at bounding box center [830, 176] width 74 height 74
click at [855, 409] on span "Generate" at bounding box center [854, 408] width 32 height 7
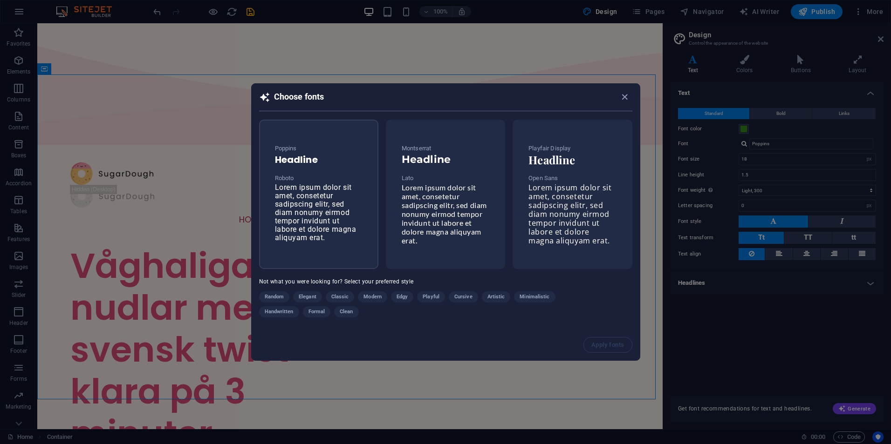
click at [338, 209] on span "Lorem ipsum dolor sit amet, consetetur sadipscing elitr, sed diam nonumy eirmod…" at bounding box center [316, 212] width 82 height 59
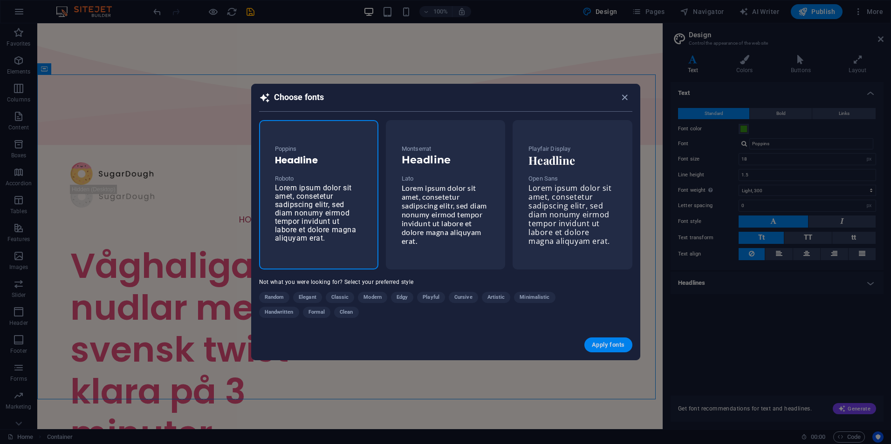
click at [614, 344] on span "Apply fonts" at bounding box center [608, 344] width 33 height 7
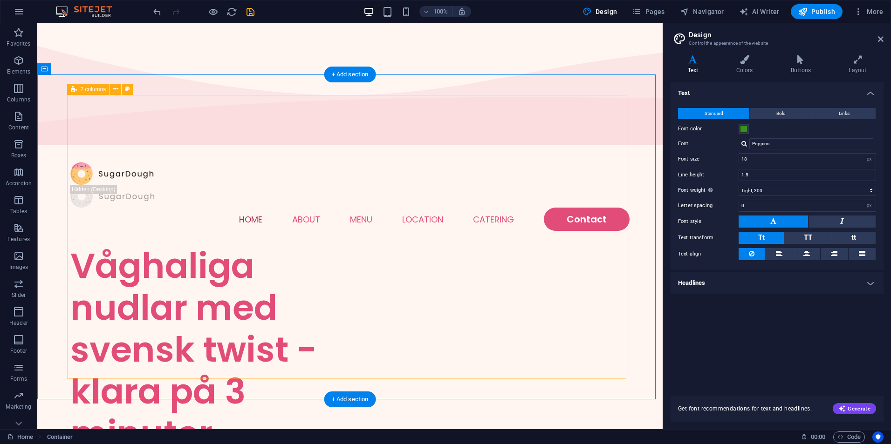
type input "Roboto"
type input "16"
type input "1.6"
select select "400"
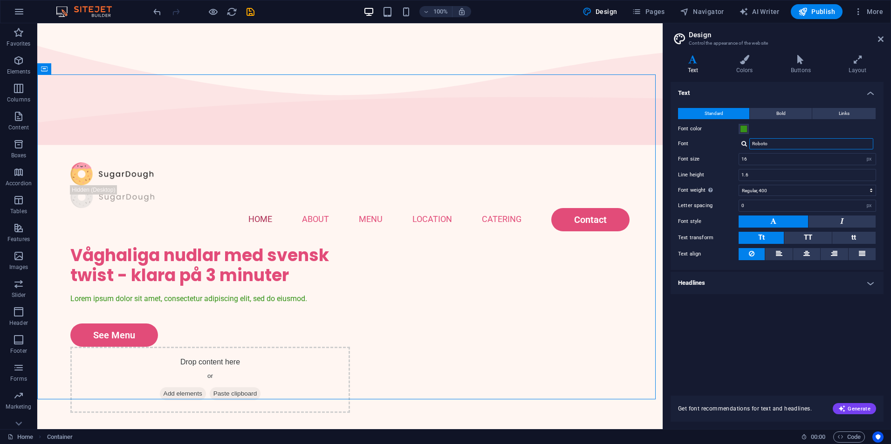
click at [770, 144] on input "Roboto" at bounding box center [811, 143] width 124 height 11
click at [740, 130] on span at bounding box center [743, 128] width 7 height 7
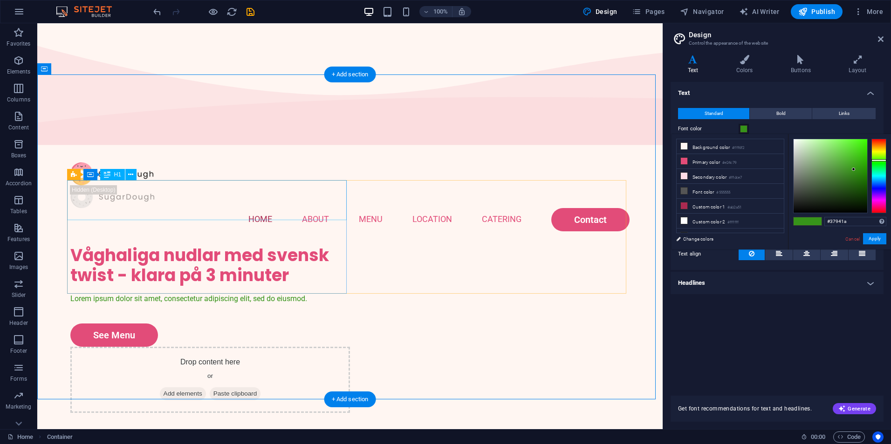
click at [199, 246] on div "Våghaliga nudlar med svensk twist - klara på 3 minuter" at bounding box center [210, 266] width 280 height 40
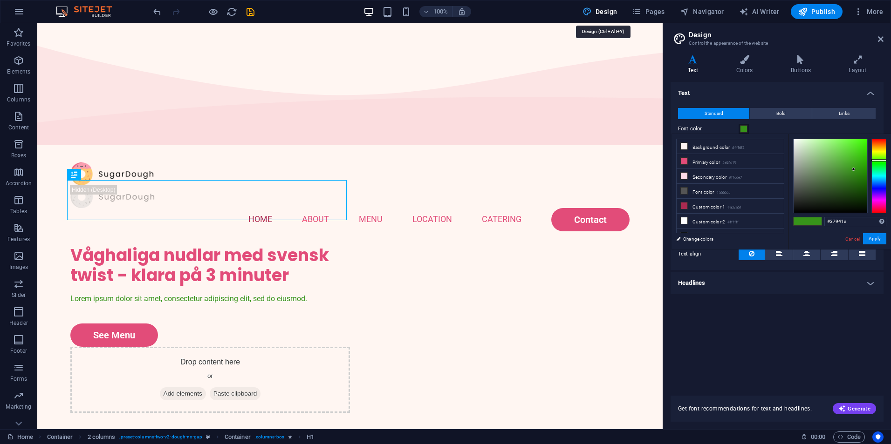
click at [610, 10] on span "Design" at bounding box center [599, 11] width 35 height 9
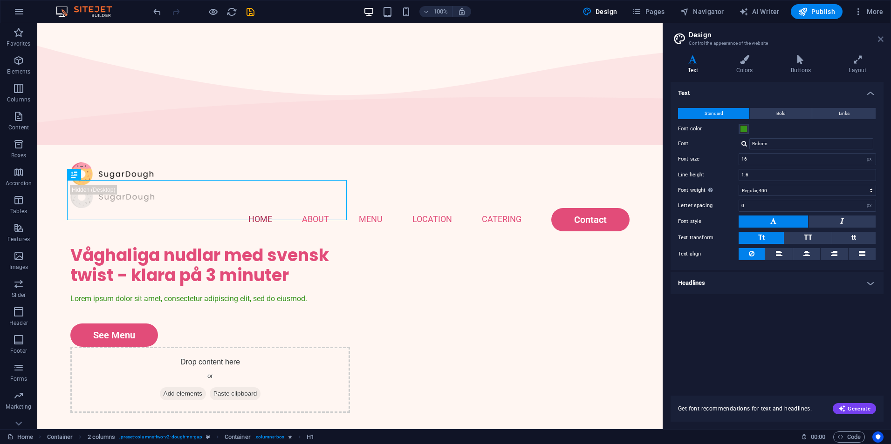
click at [879, 41] on icon at bounding box center [881, 38] width 6 height 7
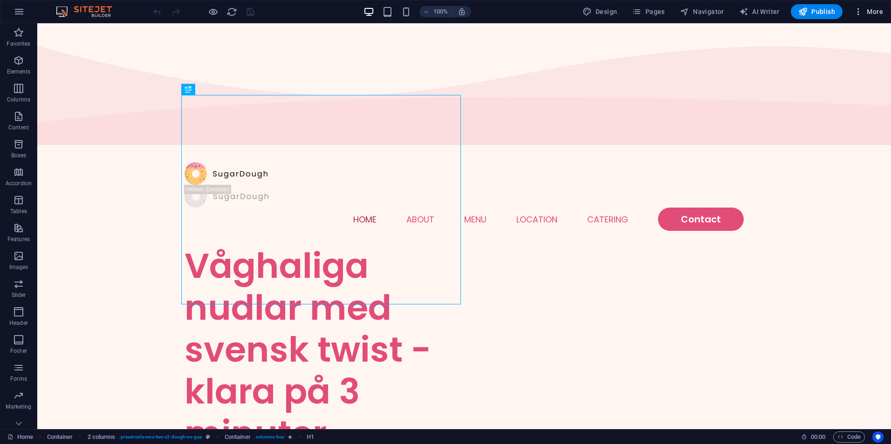
click at [867, 12] on span "More" at bounding box center [867, 11] width 29 height 9
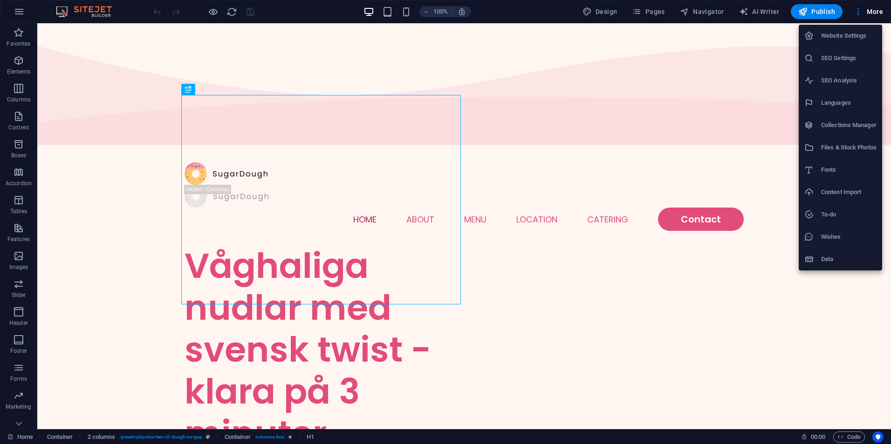
click at [845, 36] on h6 "Website Settings" at bounding box center [848, 35] width 55 height 11
